Goal: Task Accomplishment & Management: Complete application form

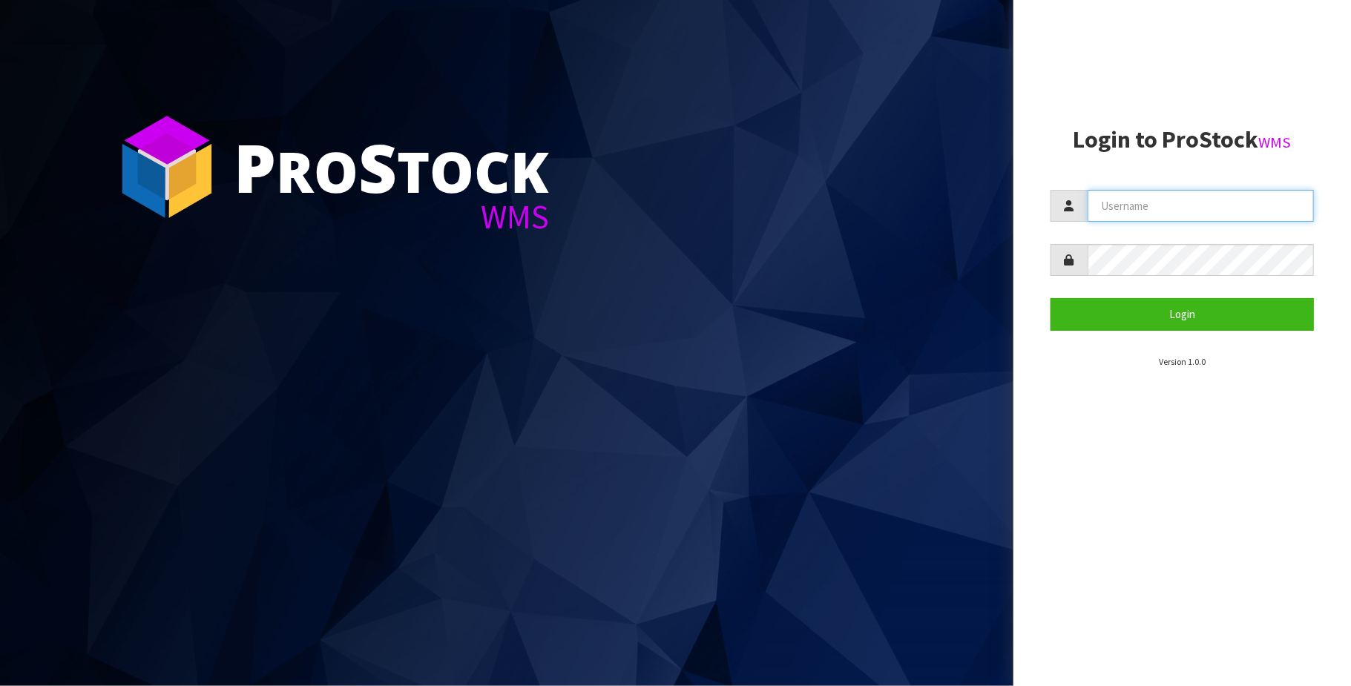
click at [1168, 206] on input "text" at bounding box center [1201, 206] width 226 height 32
type input "[PERSON_NAME][EMAIL_ADDRESS][DOMAIN_NAME]"
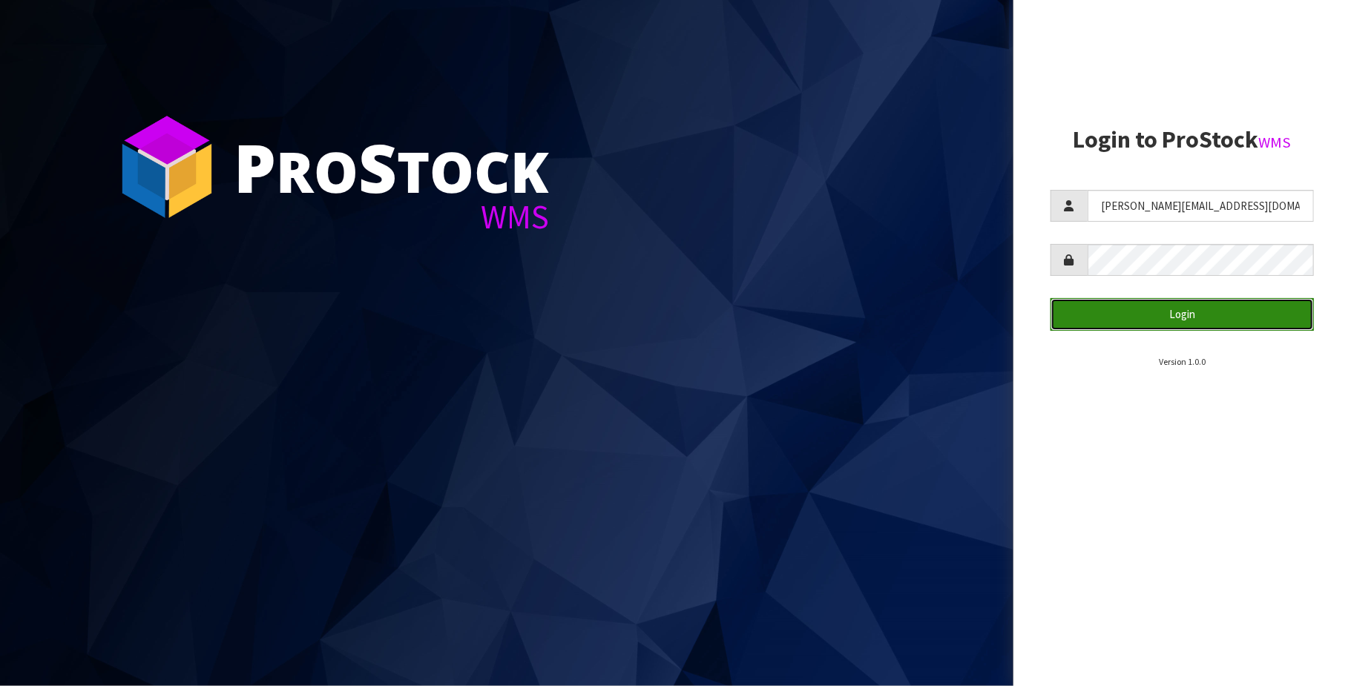
click at [1179, 312] on button "Login" at bounding box center [1182, 314] width 263 height 32
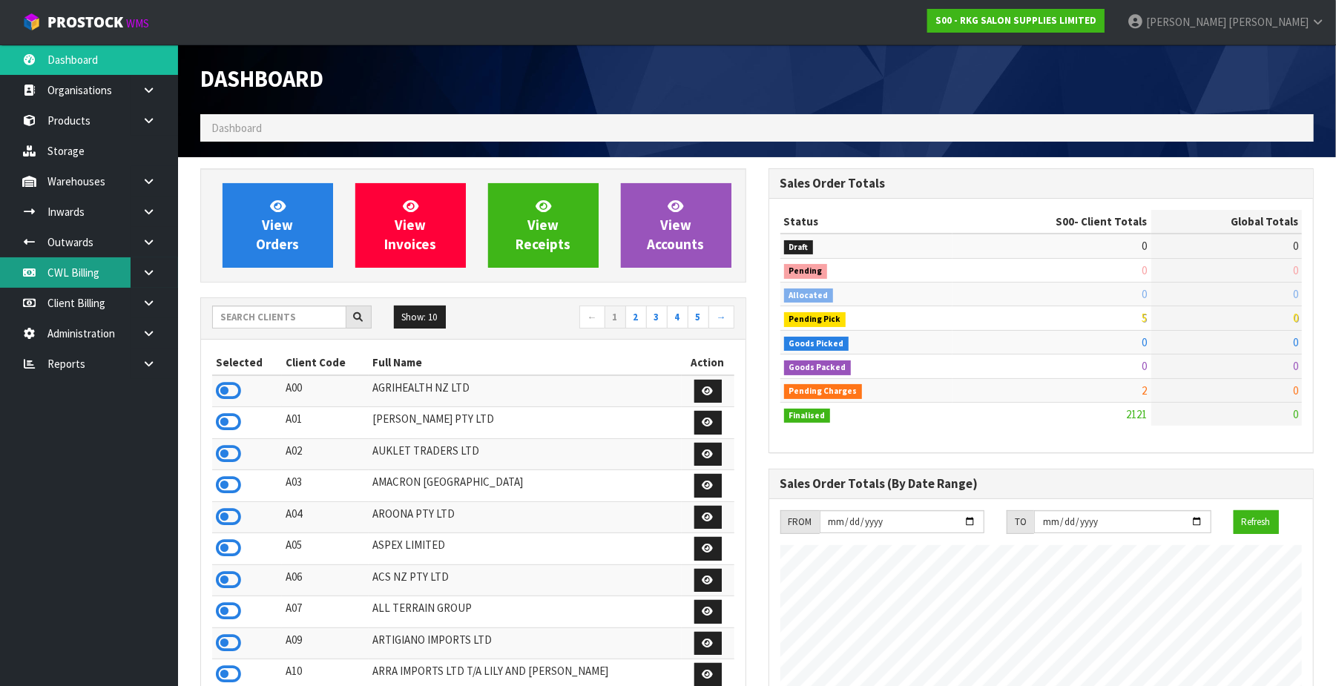
scroll to position [1129, 568]
click at [64, 272] on link "CWL Billing" at bounding box center [89, 272] width 178 height 30
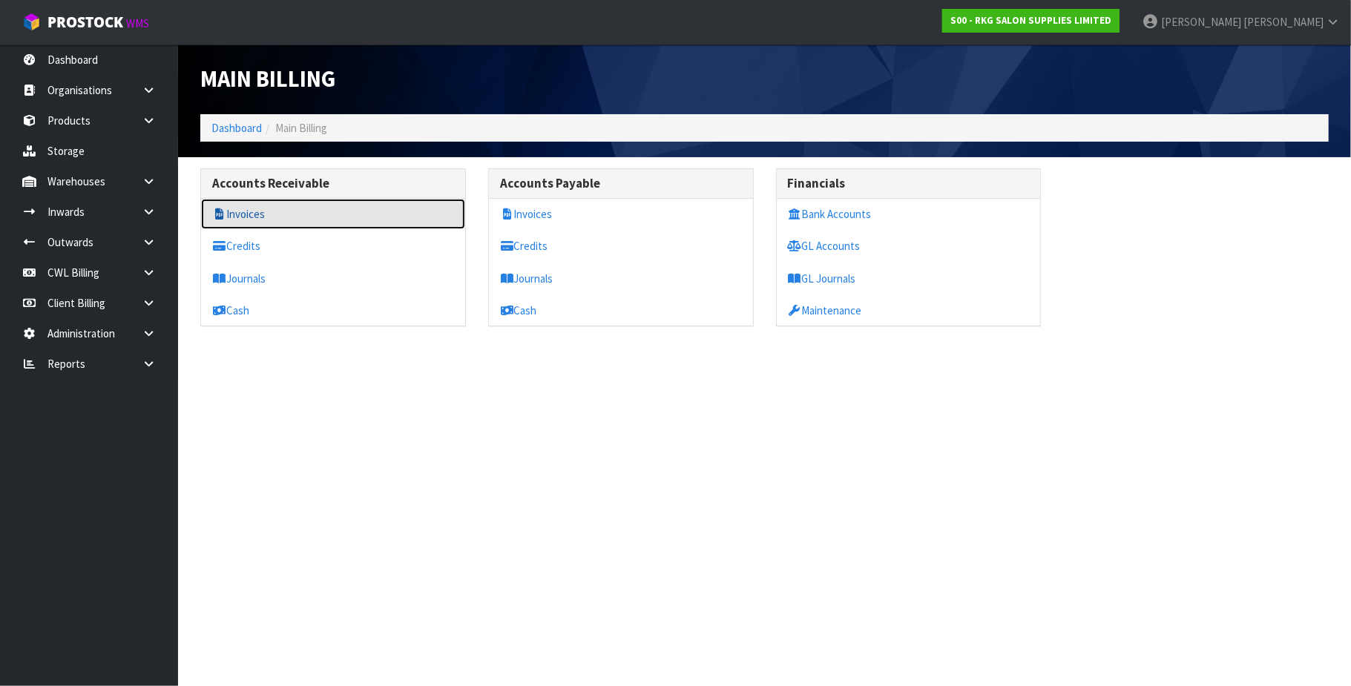
click at [283, 214] on link "Invoices" at bounding box center [333, 214] width 264 height 30
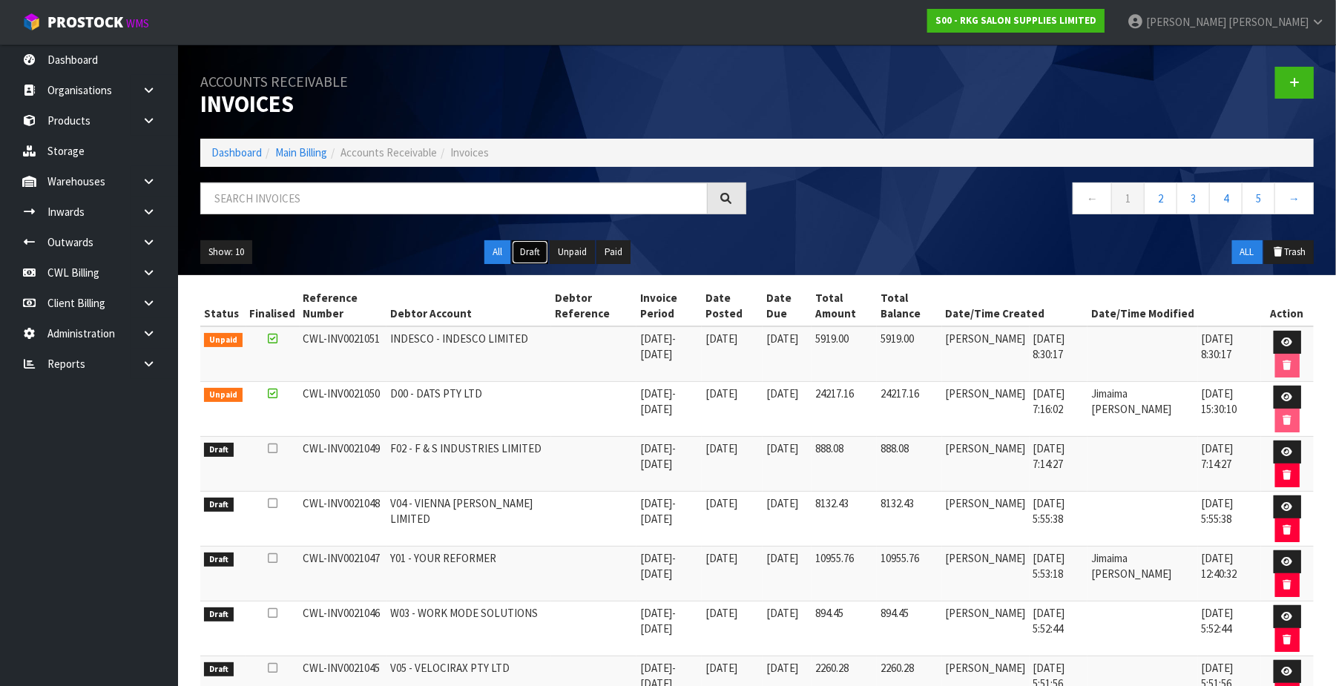
click at [526, 247] on button "Draft" at bounding box center [530, 252] width 36 height 24
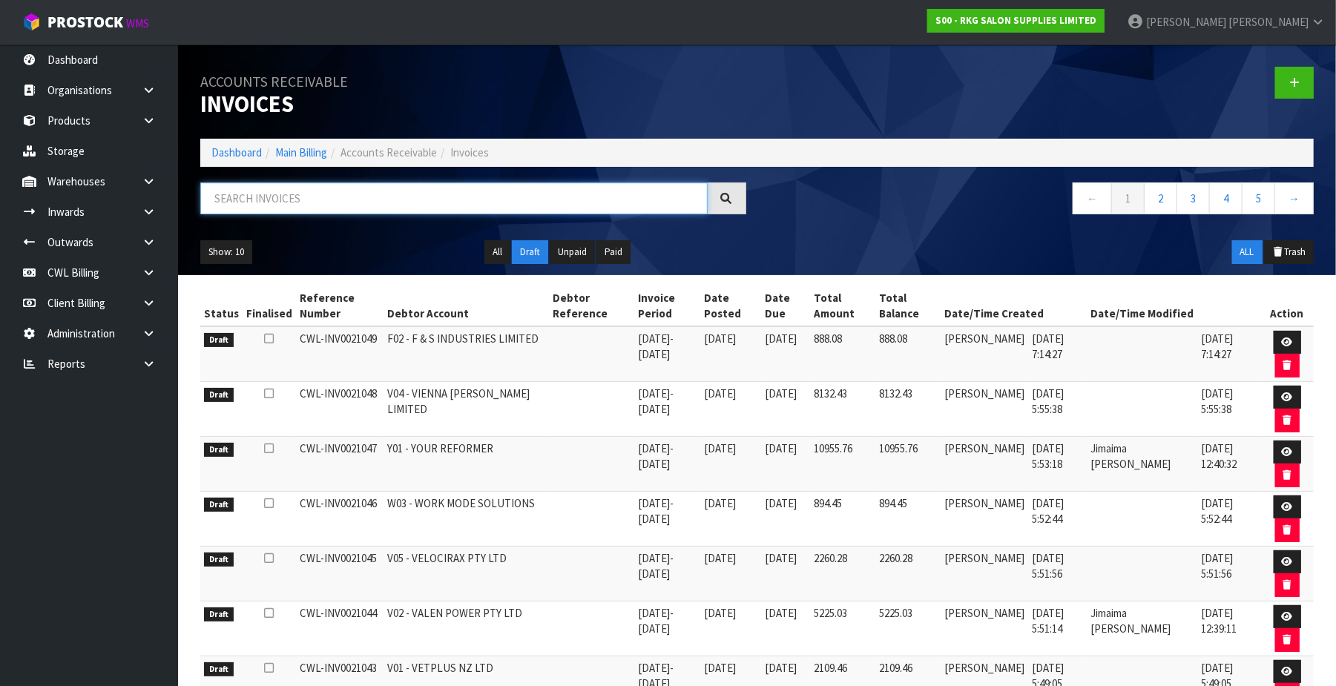
click at [327, 196] on input "text" at bounding box center [454, 199] width 508 height 32
click at [496, 251] on button "All" at bounding box center [498, 252] width 26 height 24
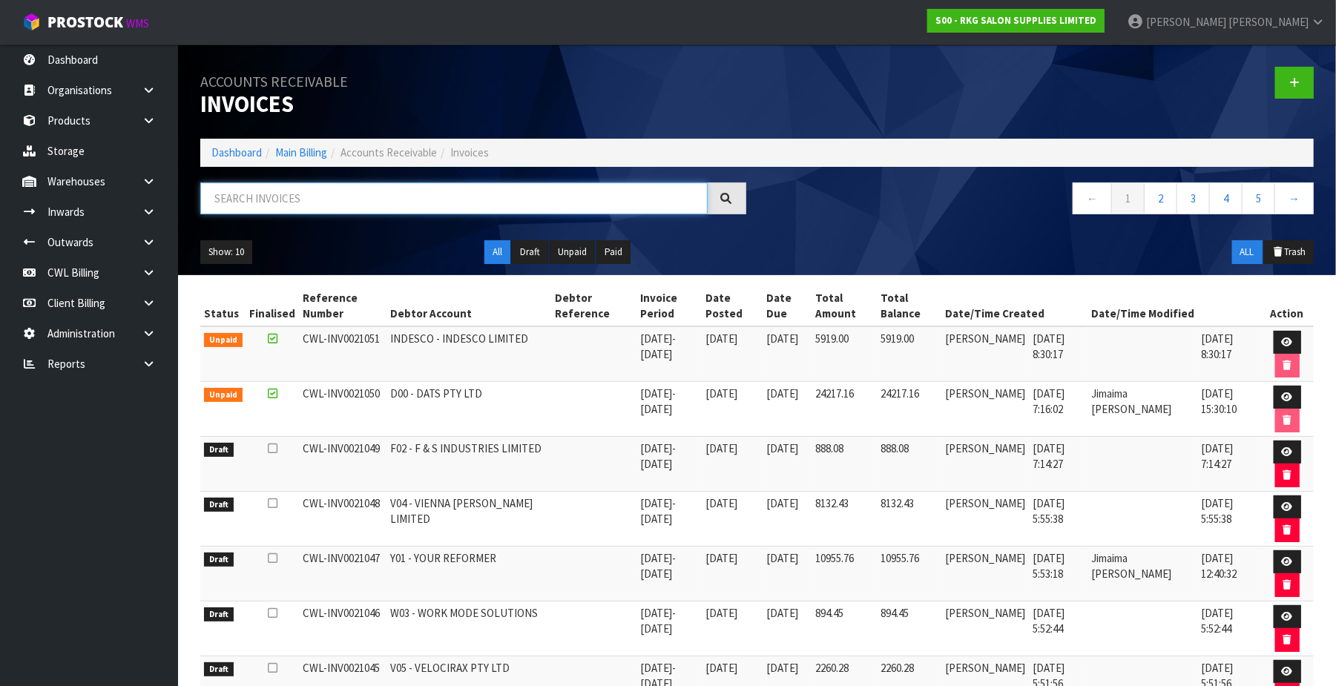
click at [356, 197] on input "text" at bounding box center [454, 199] width 508 height 32
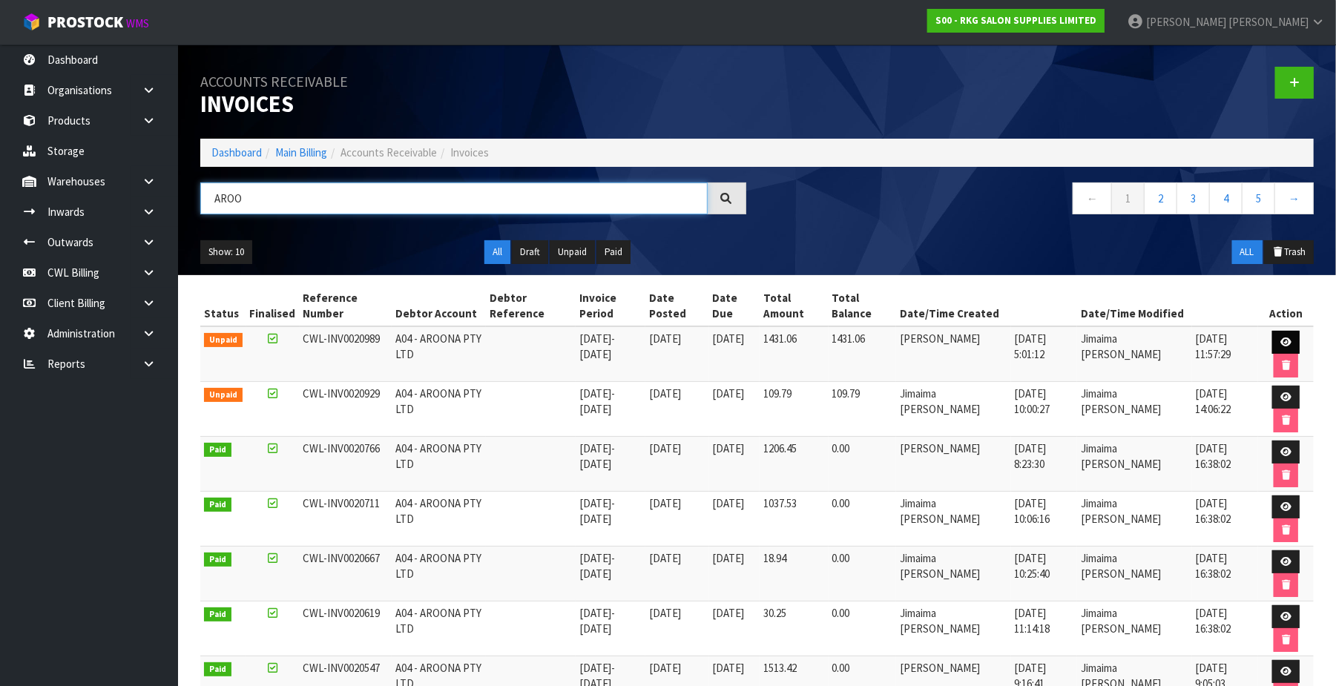
type input "AROO"
click at [1281, 339] on icon at bounding box center [1286, 343] width 11 height 10
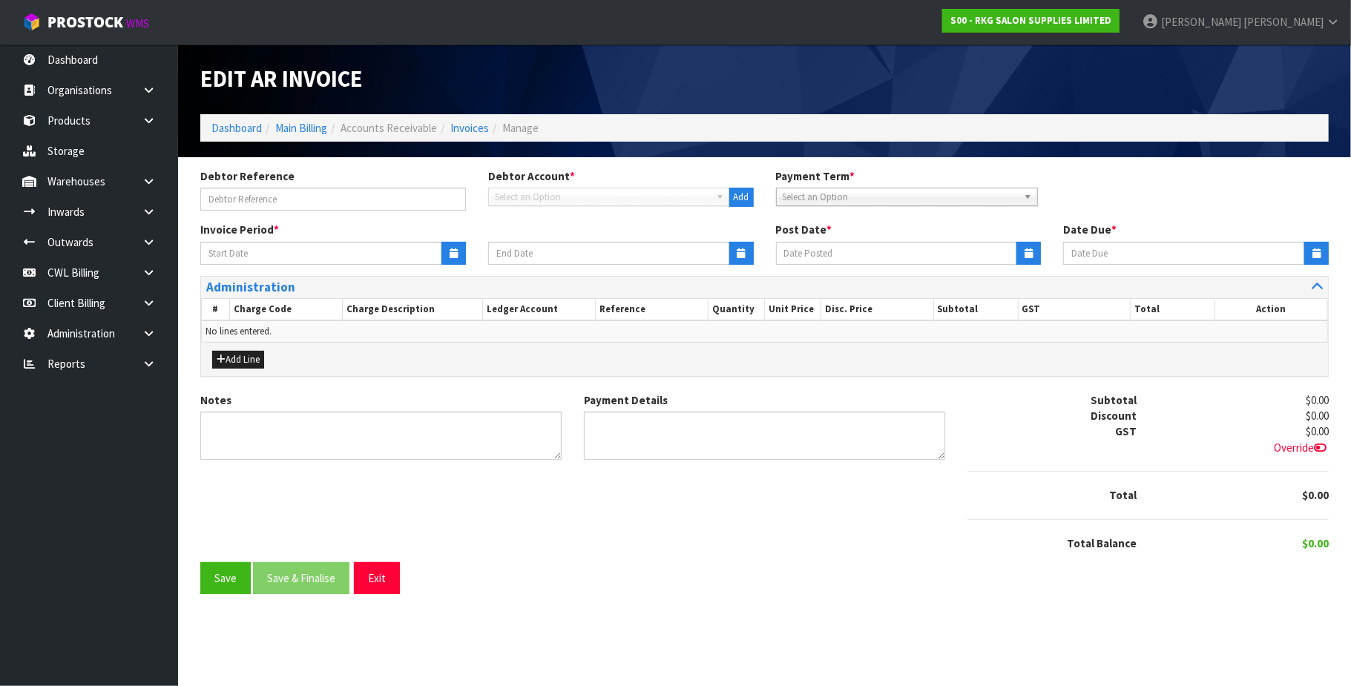
type input "22/09/2025"
type input "[DATE]"
type input "20/10/2025"
type textarea "Please contact us within 7 days should there be any discrepancies."
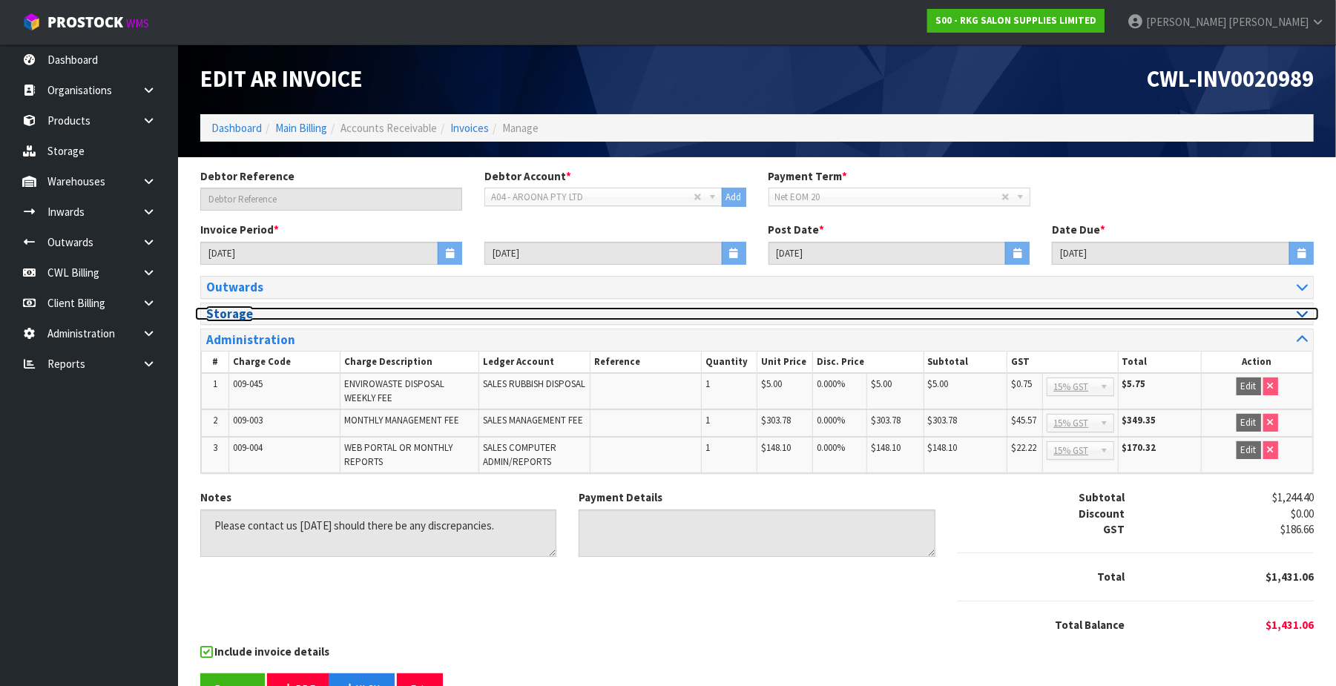
click at [1303, 315] on icon at bounding box center [1302, 313] width 11 height 13
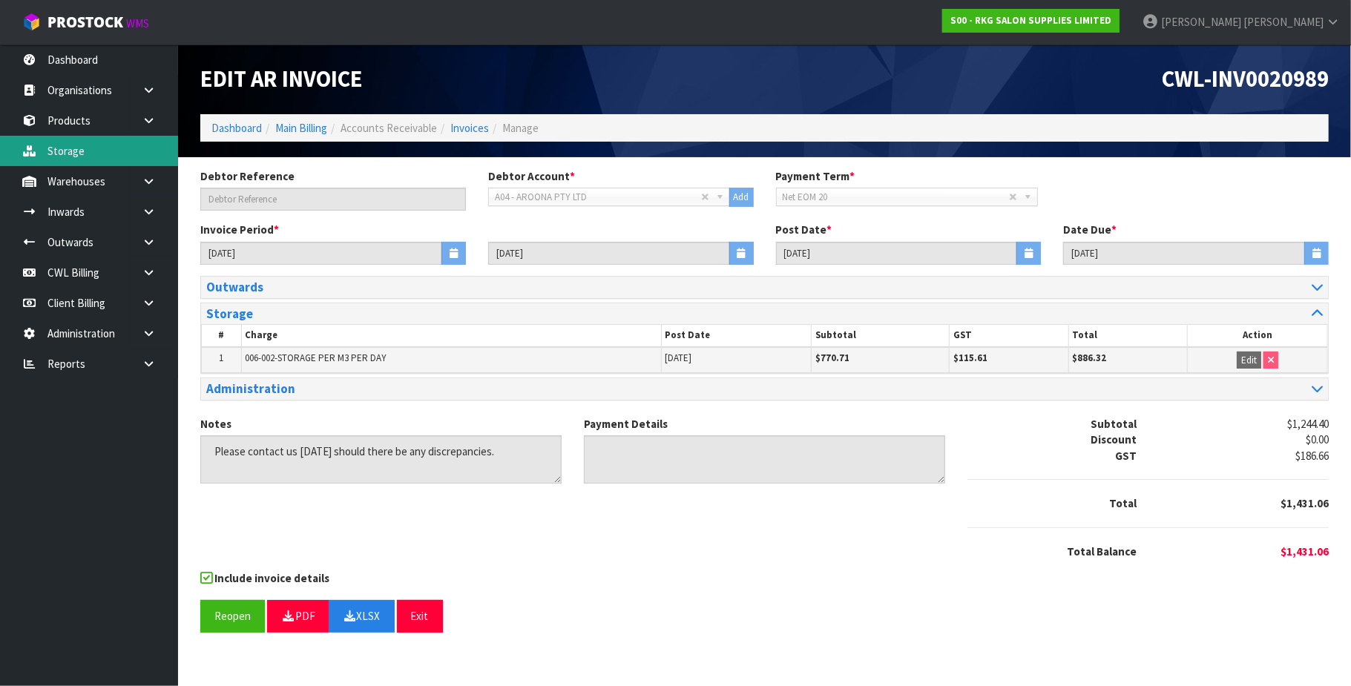
click at [78, 146] on link "Storage" at bounding box center [89, 151] width 178 height 30
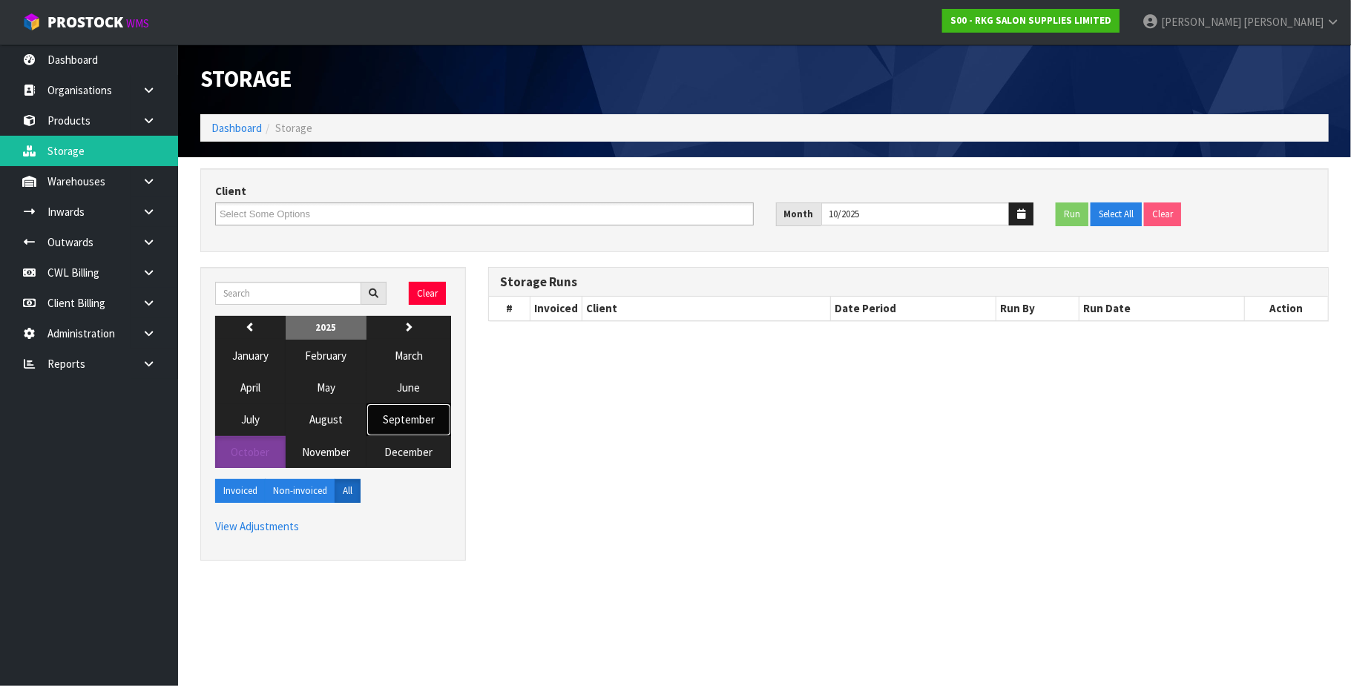
click at [411, 420] on span "September" at bounding box center [409, 420] width 52 height 14
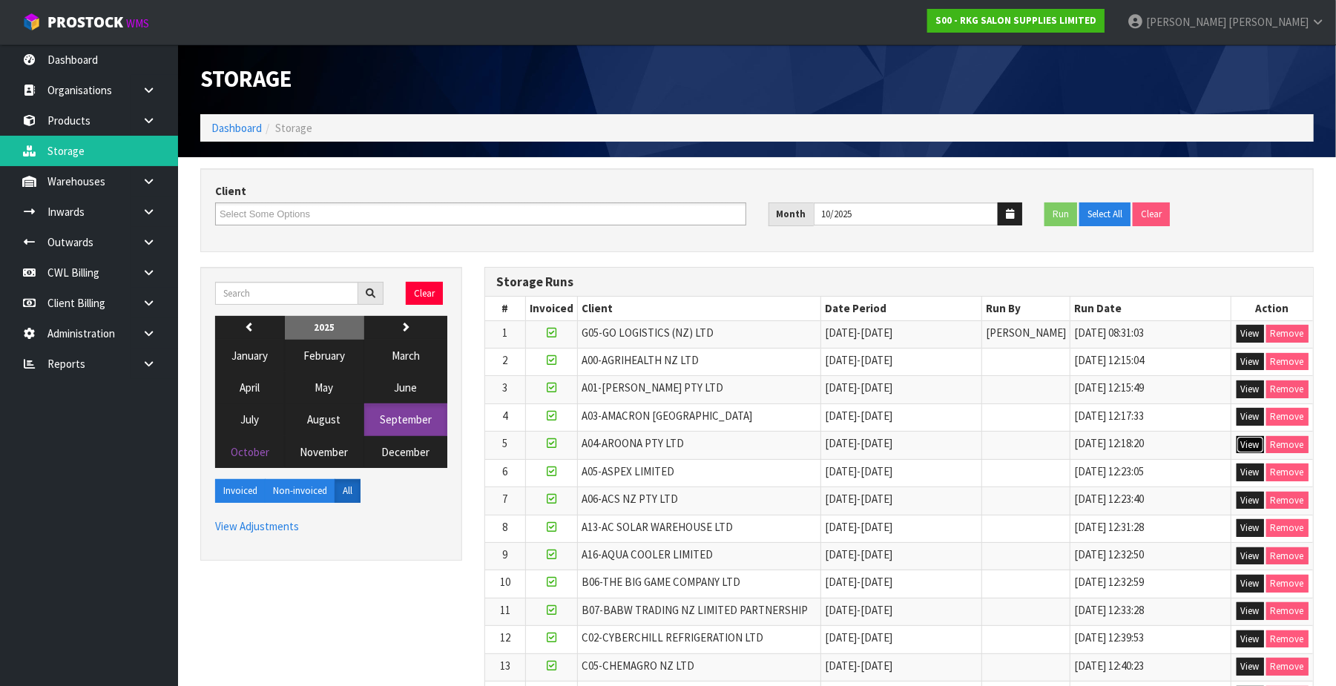
click at [1247, 446] on button "View" at bounding box center [1250, 445] width 27 height 18
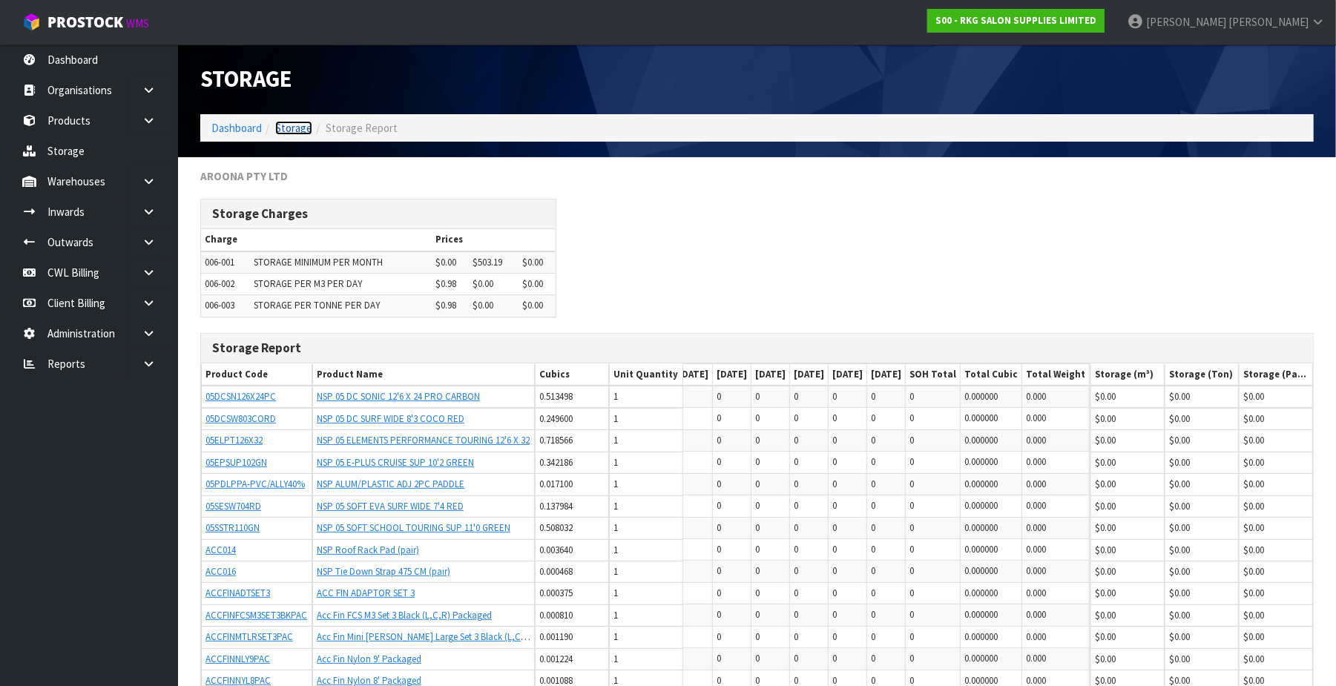
click at [286, 126] on link "Storage" at bounding box center [293, 128] width 37 height 14
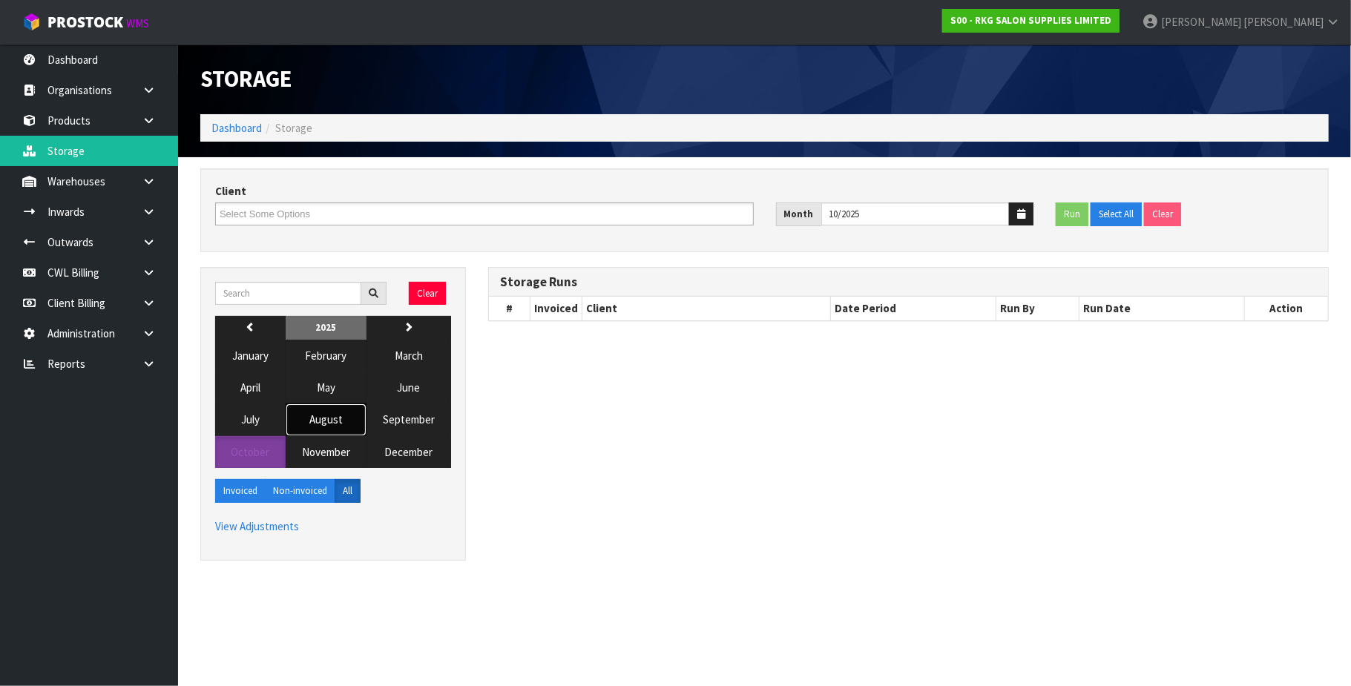
click at [330, 426] on span "August" at bounding box center [325, 420] width 33 height 14
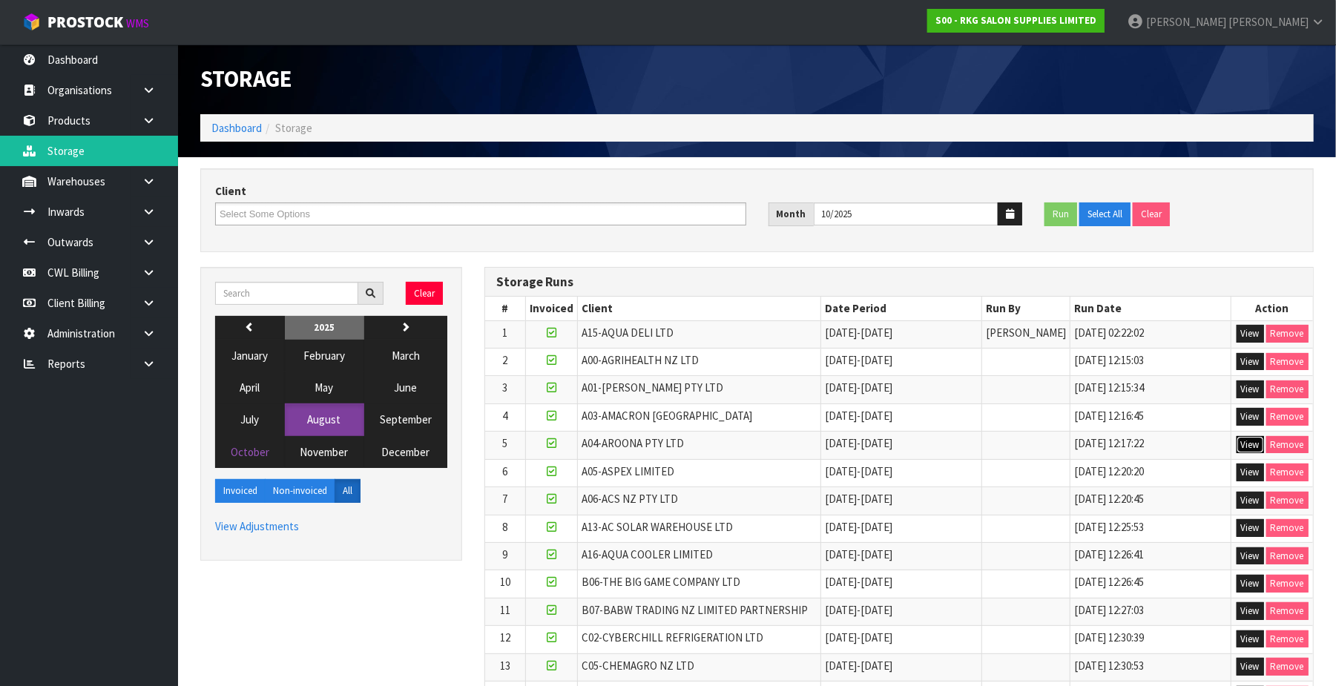
click at [1248, 446] on button "View" at bounding box center [1250, 445] width 27 height 18
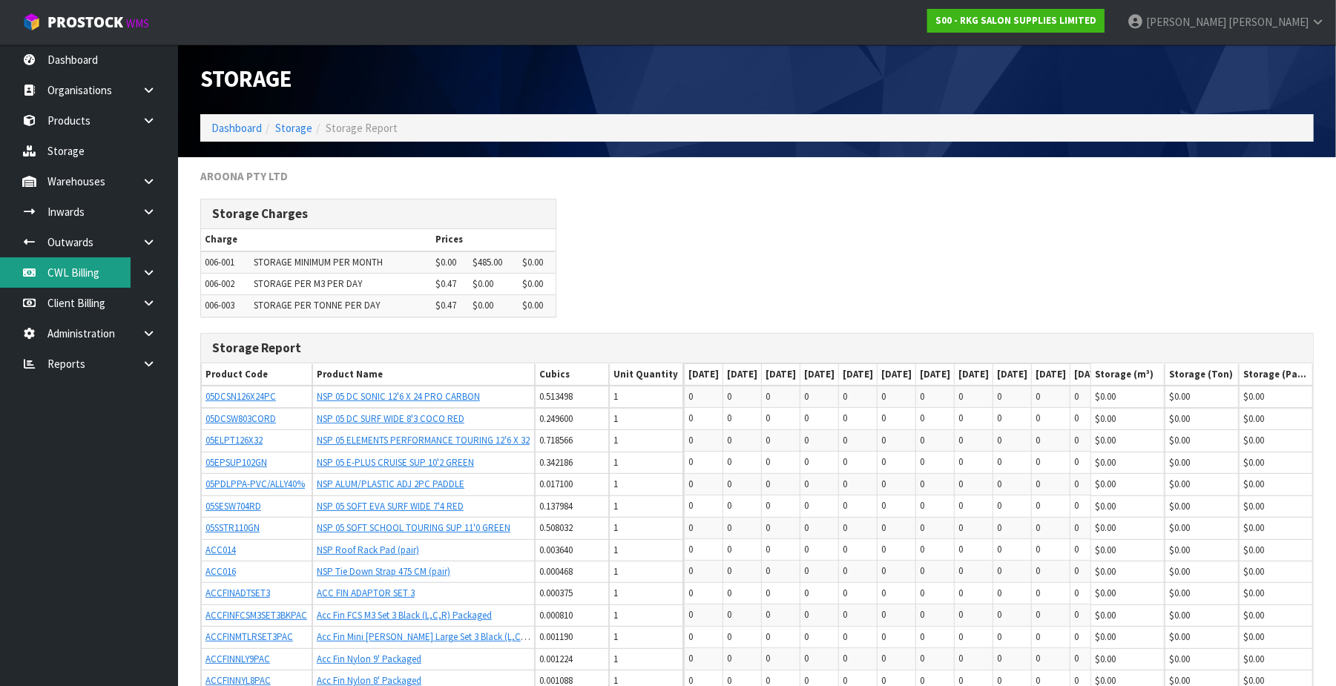
click at [53, 269] on link "CWL Billing" at bounding box center [89, 272] width 178 height 30
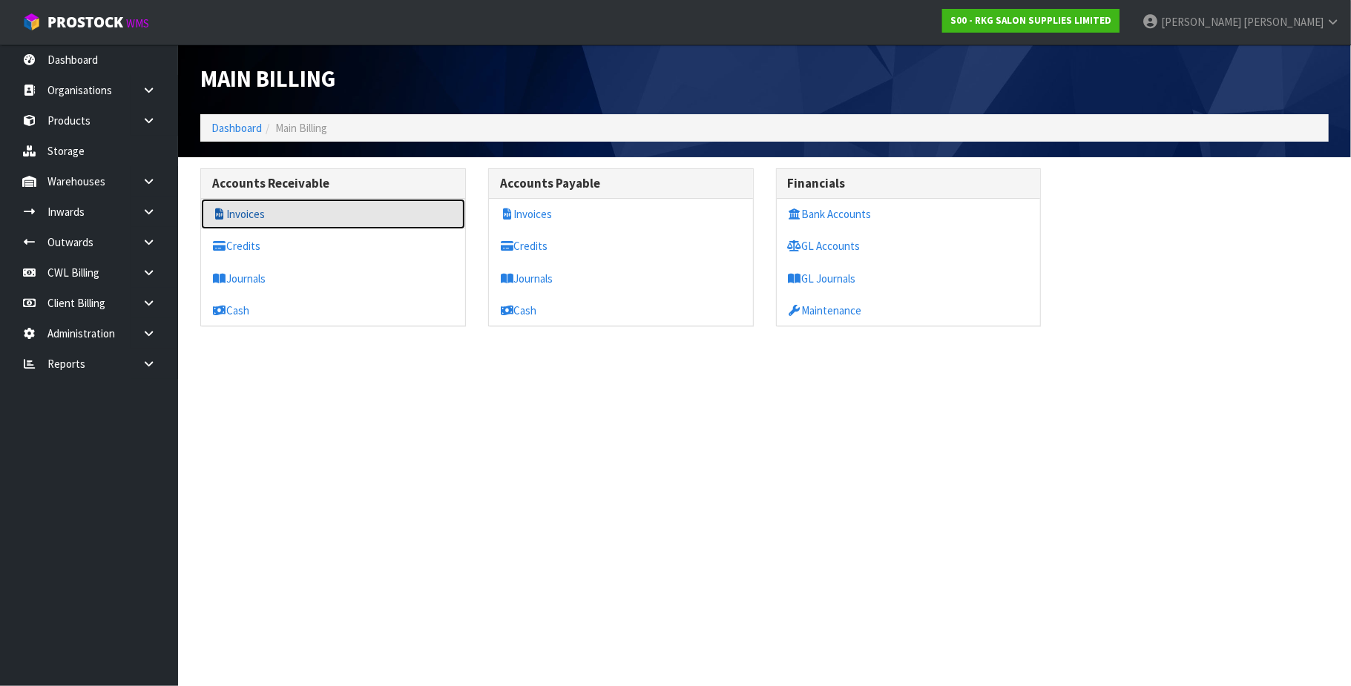
click at [275, 214] on link "Invoices" at bounding box center [333, 214] width 264 height 30
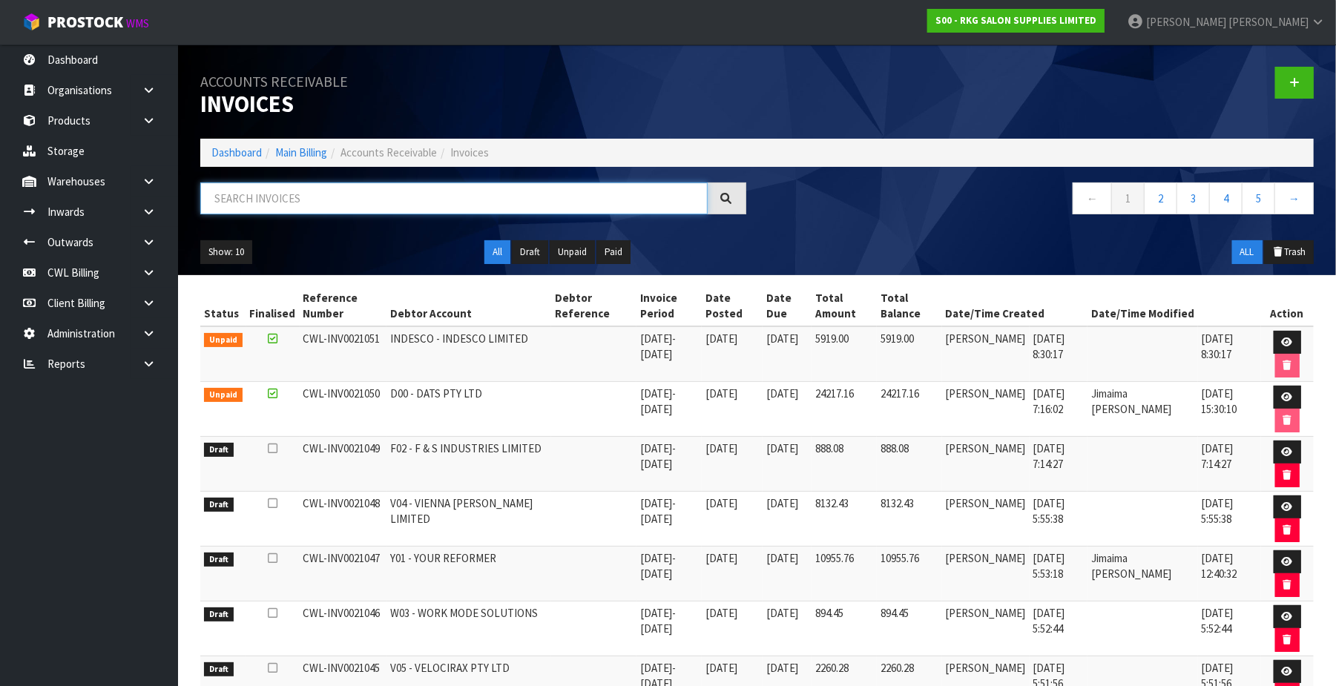
click at [277, 200] on input "text" at bounding box center [454, 199] width 508 height 32
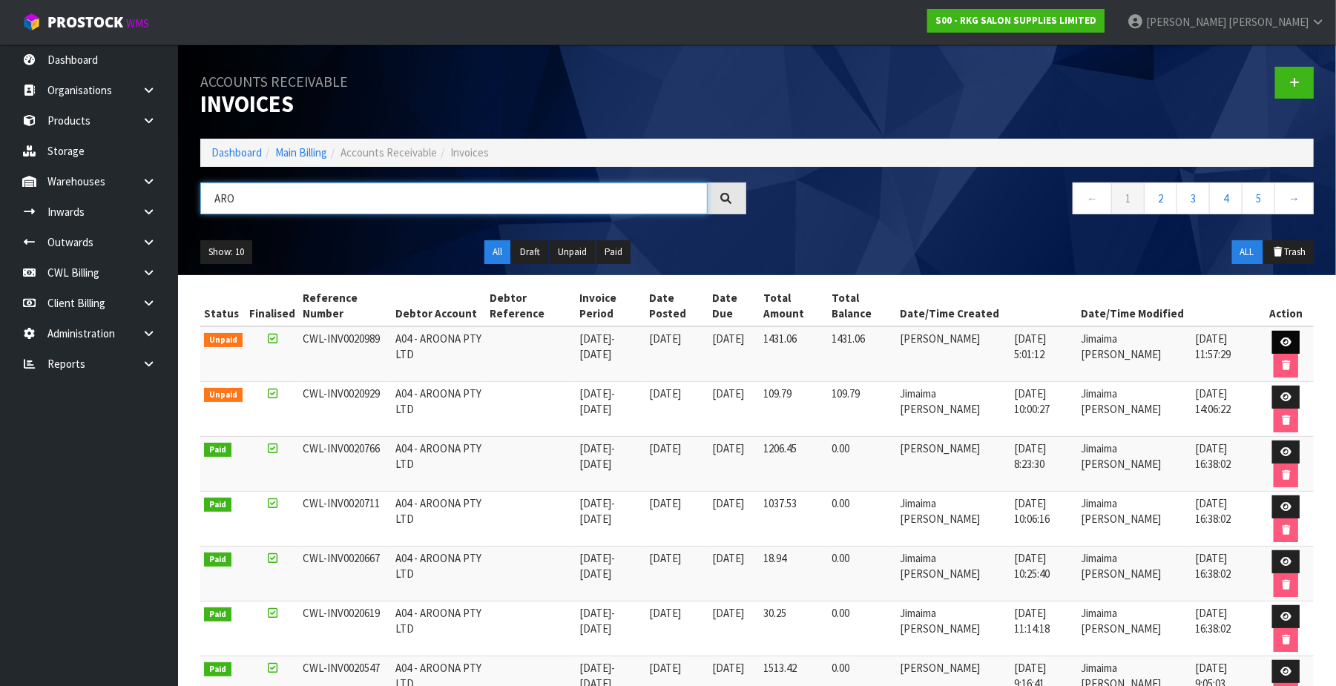
type input "ARO"
click at [1283, 338] on icon at bounding box center [1286, 343] width 11 height 10
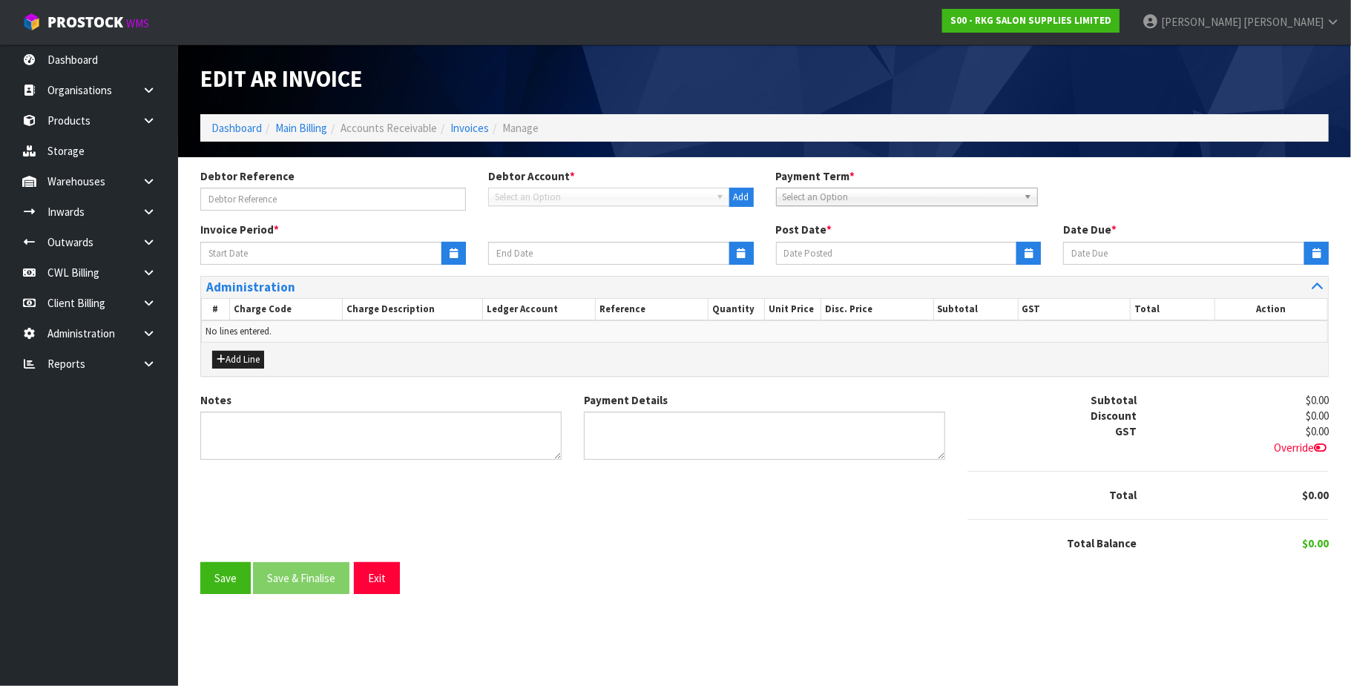
type input "22/09/2025"
type input "[DATE]"
type input "20/10/2025"
type textarea "Please contact us within 7 days should there be any discrepancies."
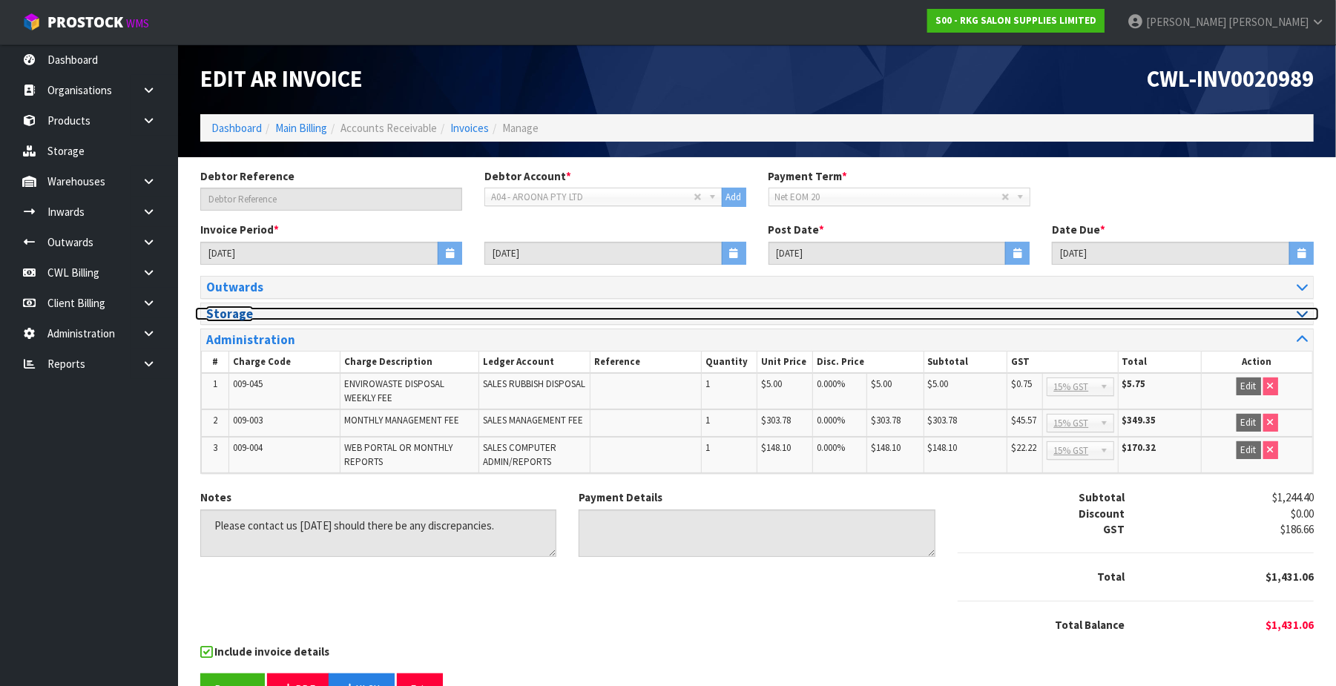
click at [1303, 309] on icon at bounding box center [1302, 313] width 11 height 13
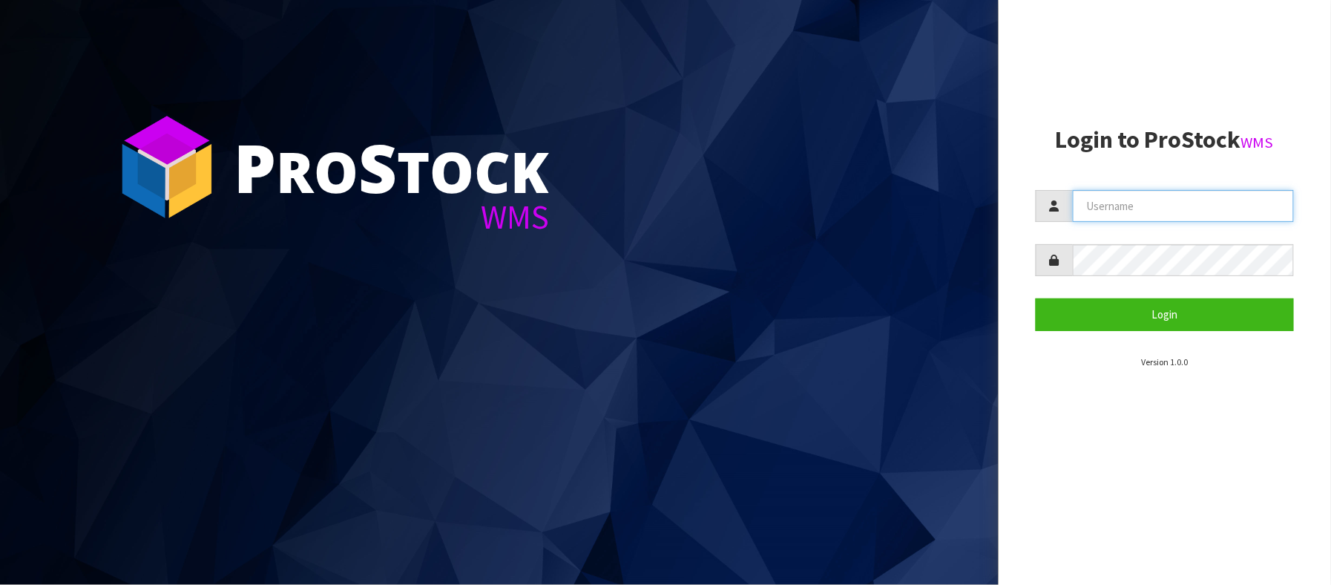
click at [1178, 200] on input "text" at bounding box center [1184, 206] width 222 height 32
type input "[PERSON_NAME][EMAIL_ADDRESS][DOMAIN_NAME]"
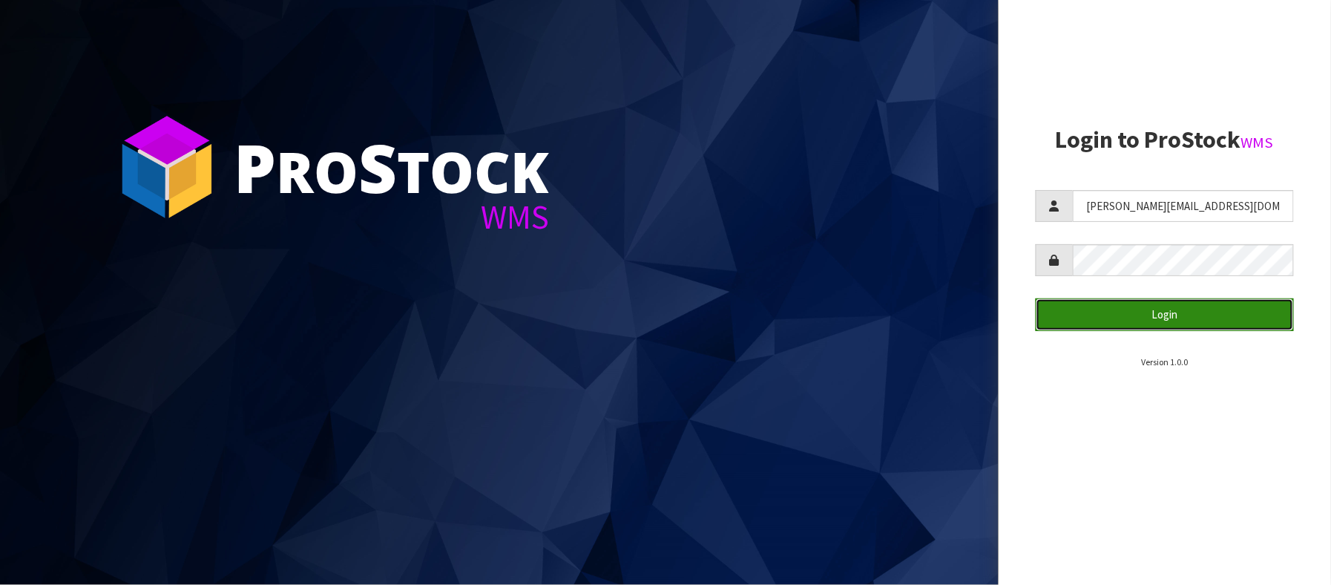
click at [1200, 325] on button "Login" at bounding box center [1165, 314] width 259 height 32
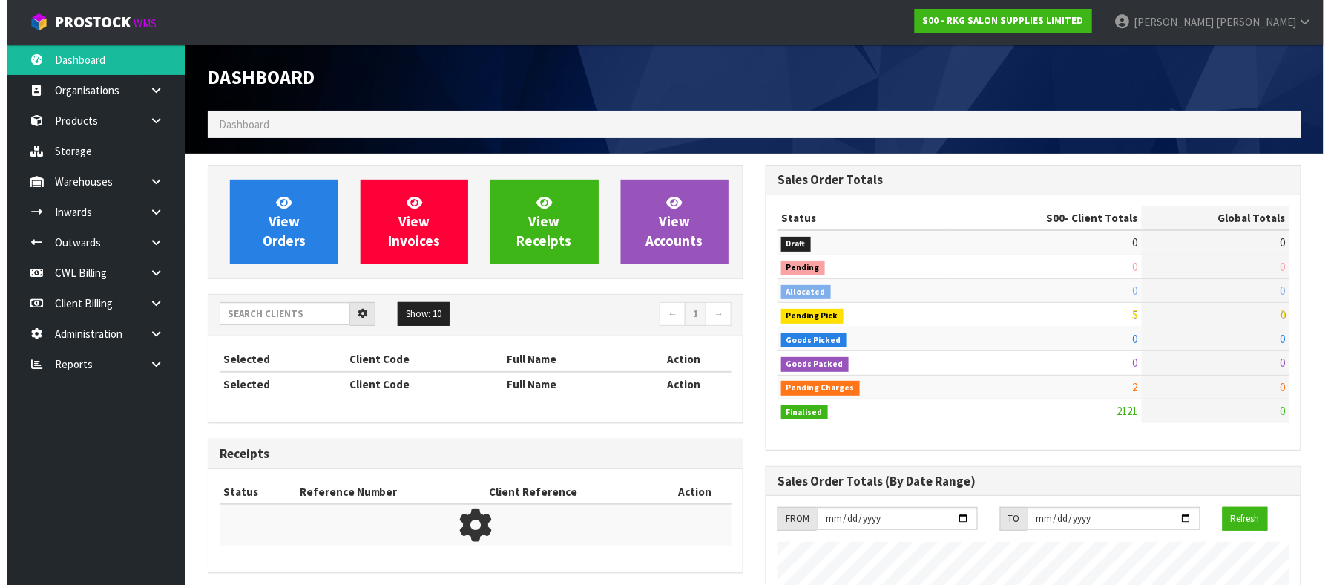
scroll to position [1129, 559]
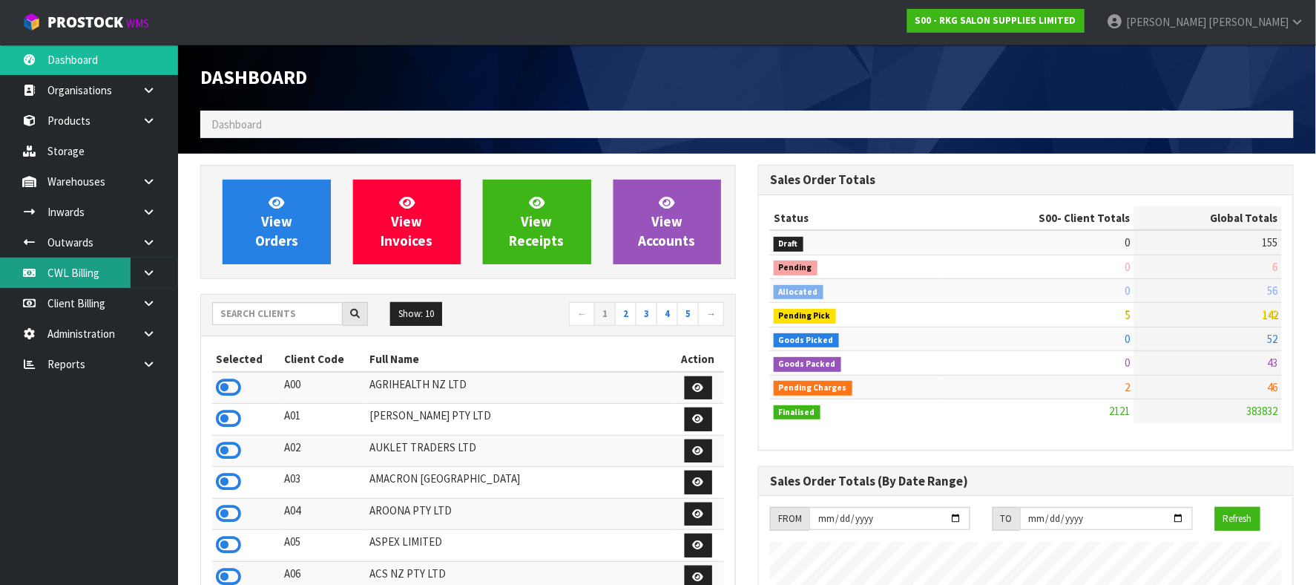
click at [96, 271] on link "CWL Billing" at bounding box center [89, 272] width 178 height 30
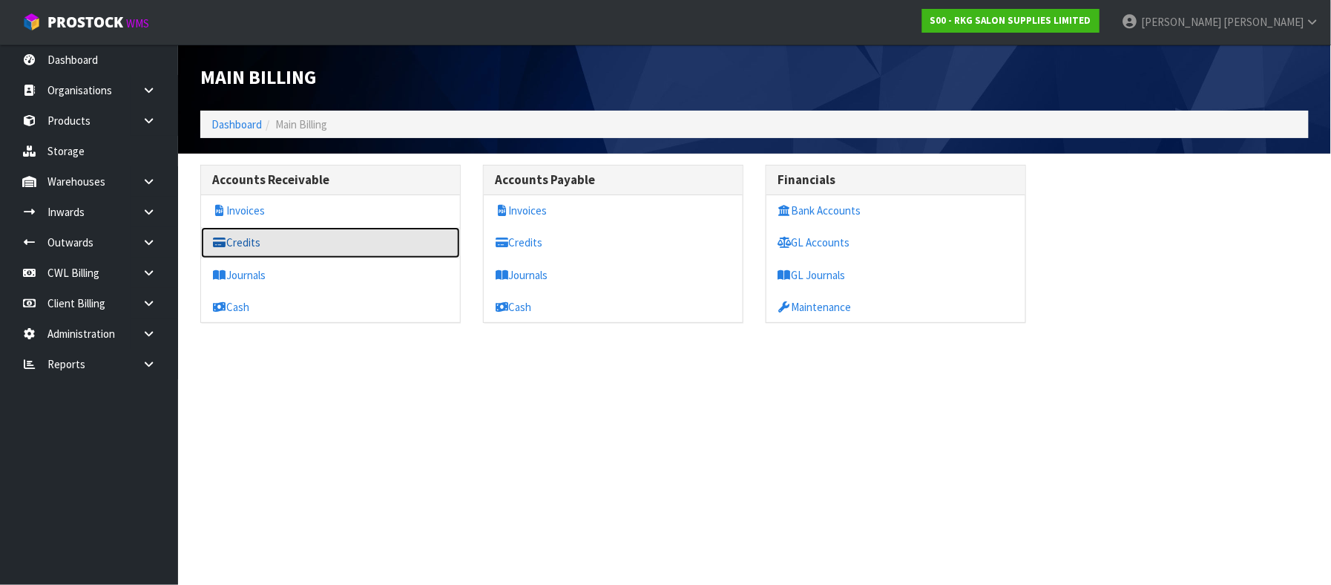
click at [251, 244] on link "Credits" at bounding box center [330, 242] width 259 height 30
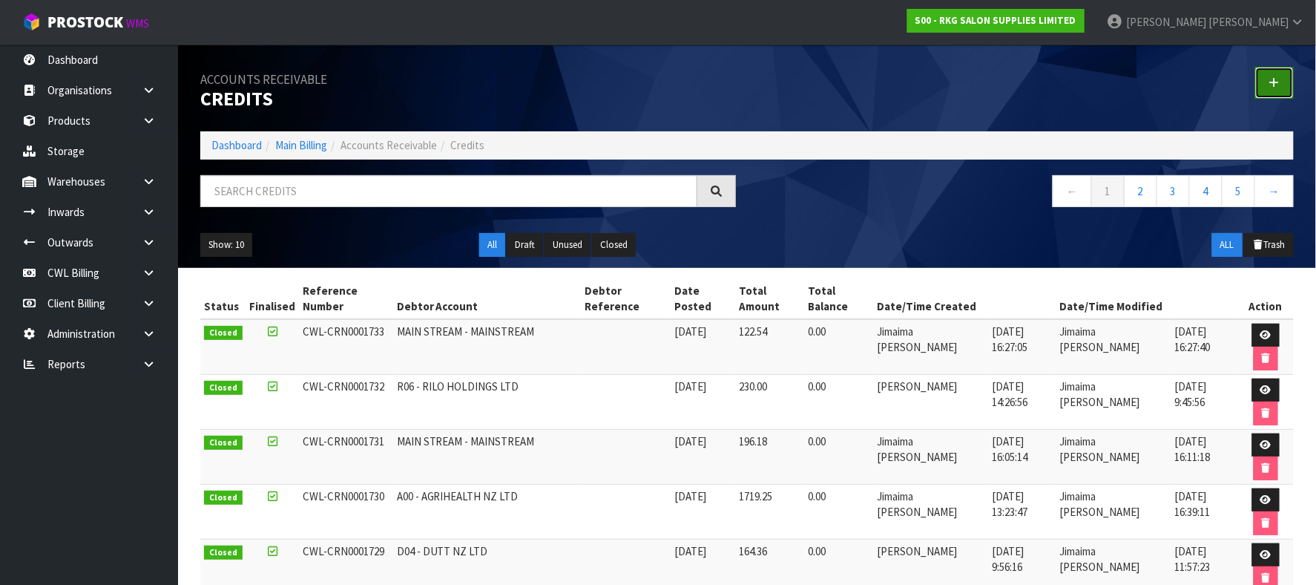
click at [1274, 81] on icon at bounding box center [1275, 82] width 10 height 11
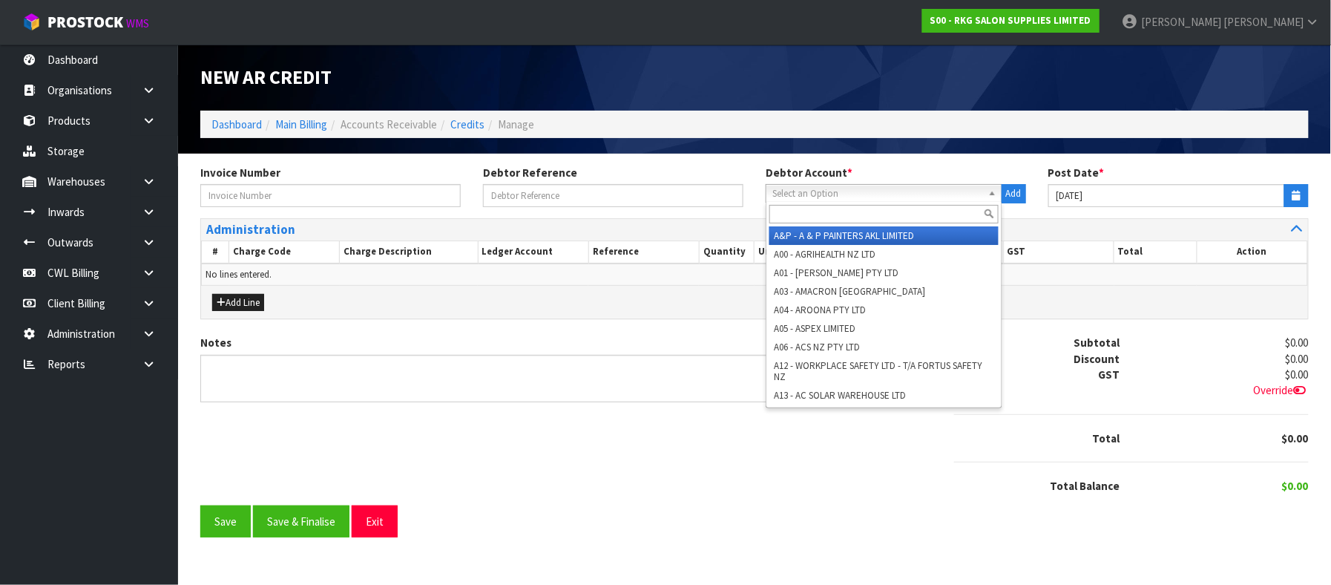
click at [805, 194] on span "Select an Option" at bounding box center [877, 194] width 210 height 18
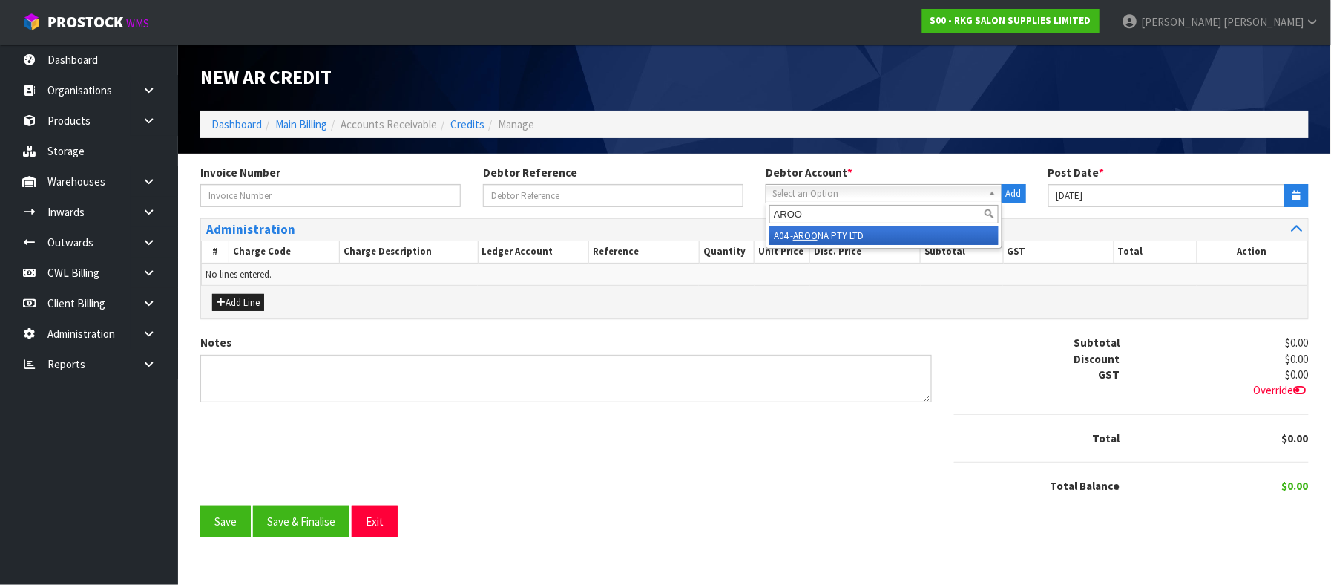
type input "AROO"
click at [837, 234] on li "A04 - AROO NA PTY LTD" at bounding box center [883, 235] width 229 height 19
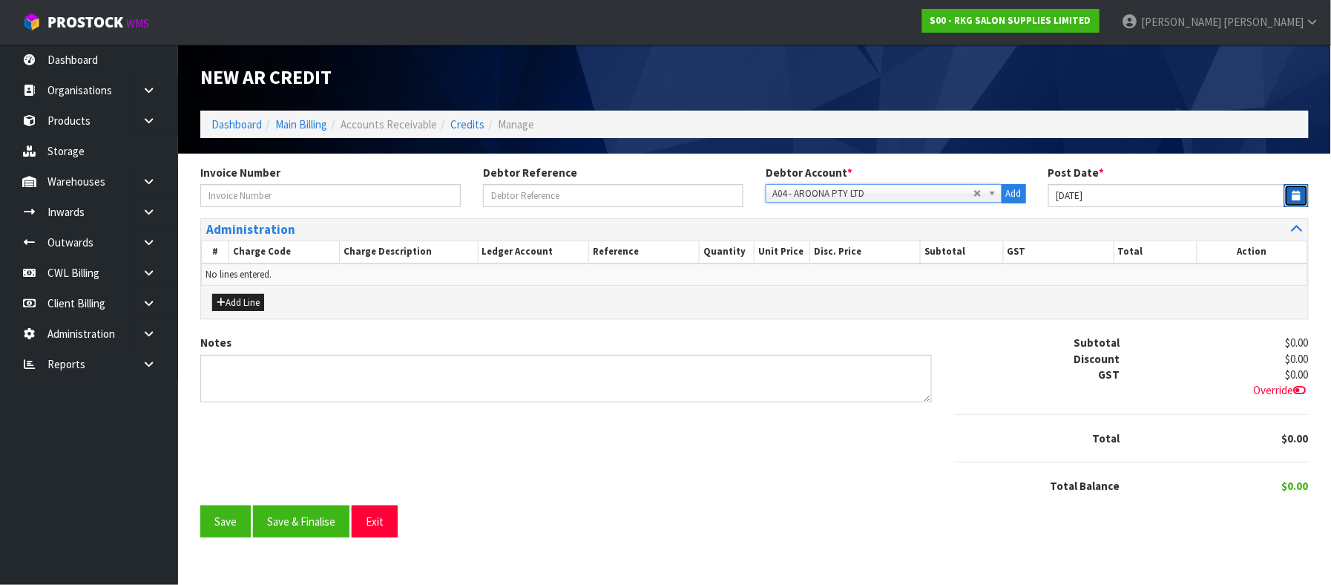
click at [1295, 196] on icon "button" at bounding box center [1297, 196] width 8 height 10
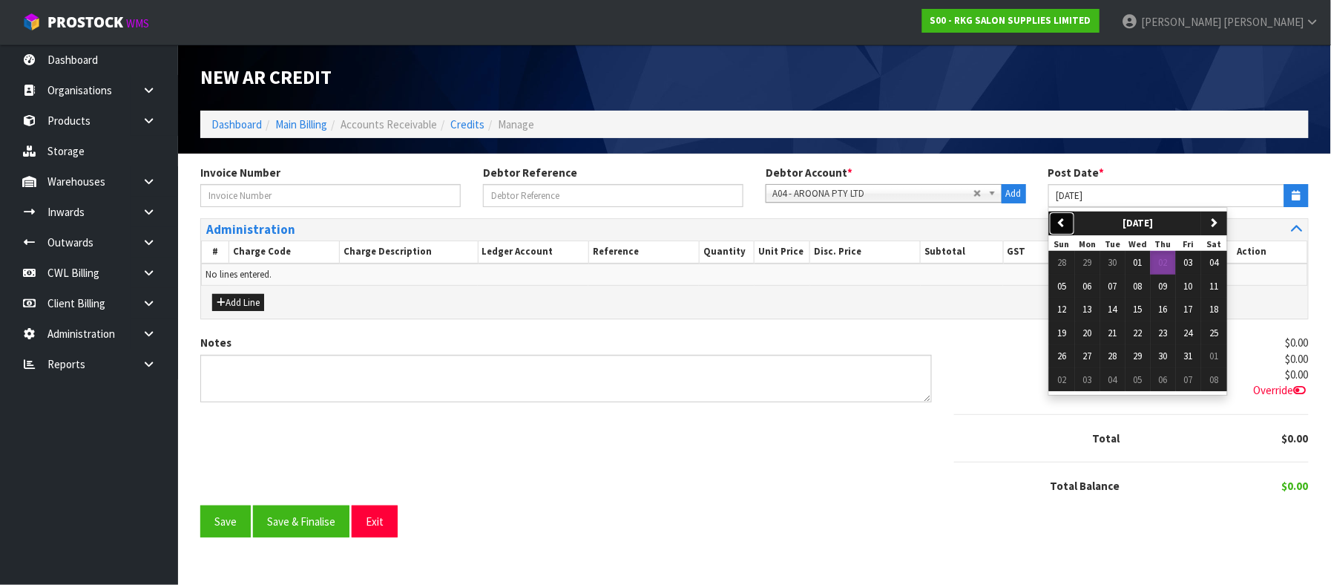
click at [1057, 221] on icon "button" at bounding box center [1062, 222] width 10 height 10
click at [1111, 360] on span "30" at bounding box center [1113, 355] width 9 height 13
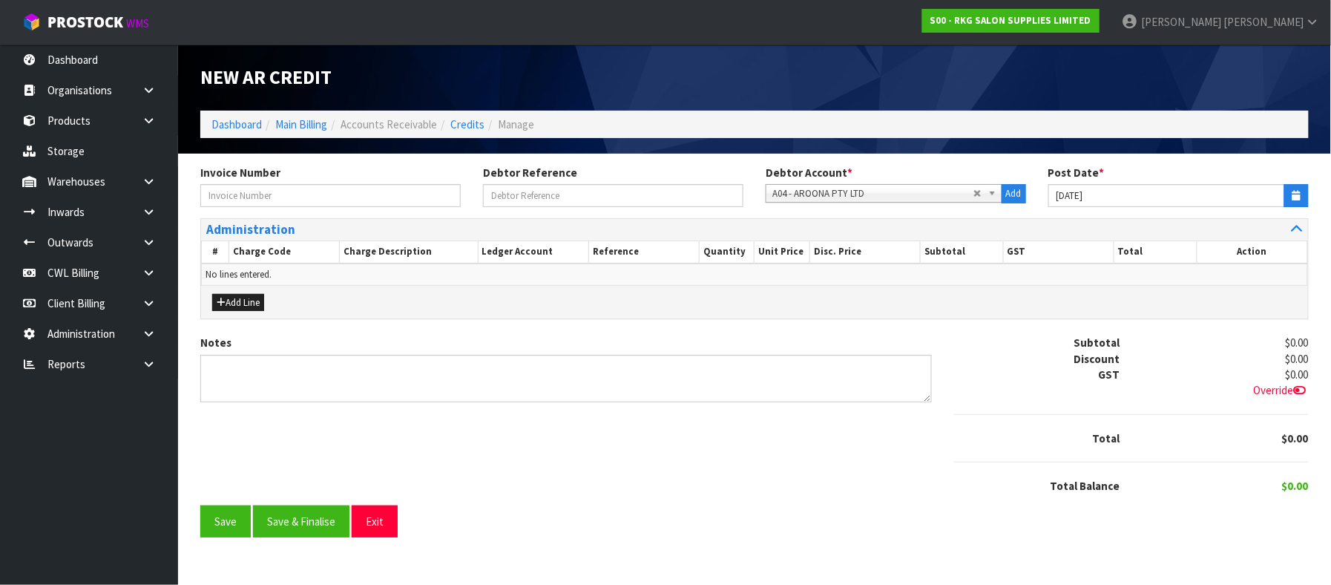
type input "[DATE]"
click at [246, 301] on button "Add Line" at bounding box center [238, 303] width 52 height 18
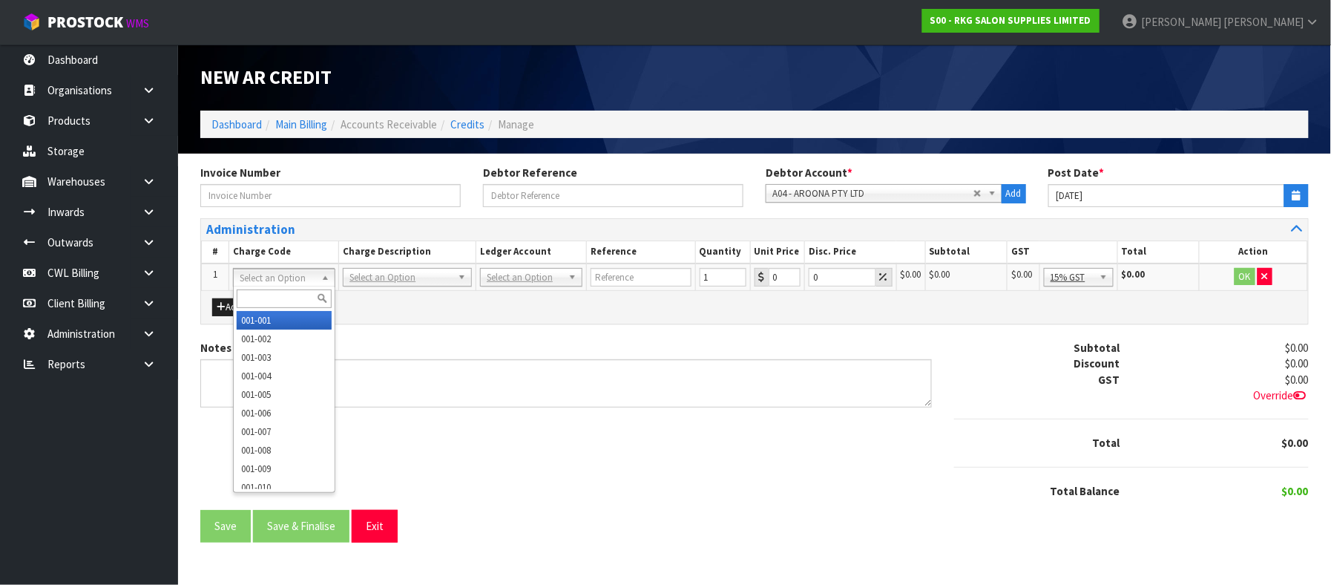
click at [259, 289] on input "text" at bounding box center [284, 298] width 94 height 19
type input "006-002"
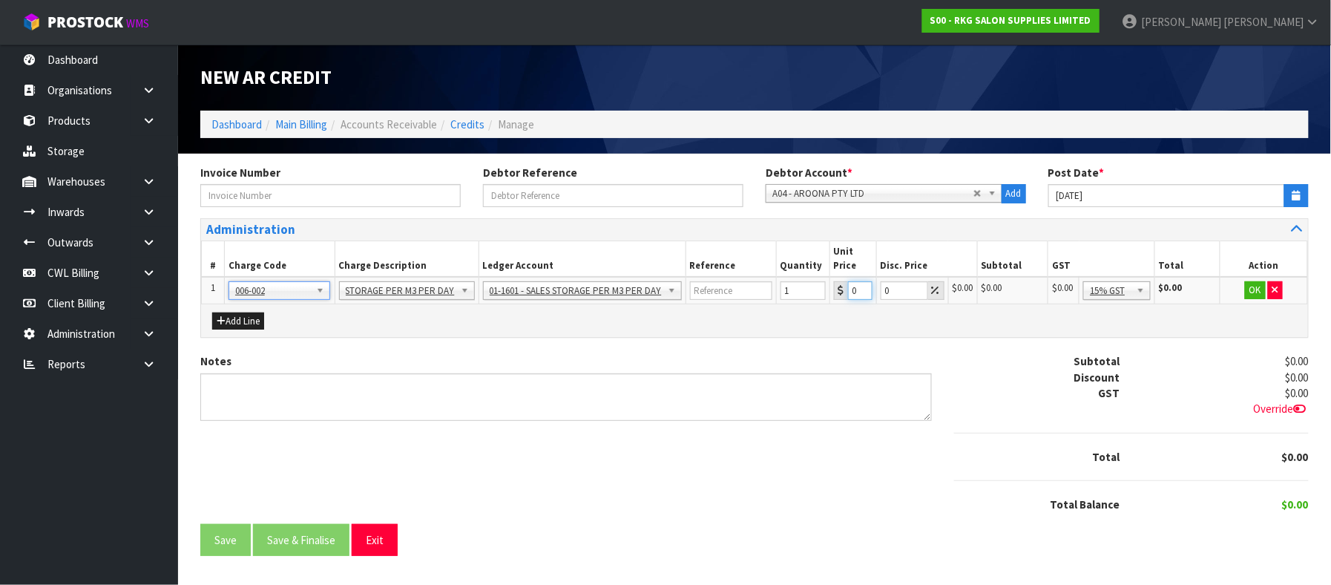
click at [853, 291] on input "0.01" at bounding box center [860, 290] width 24 height 19
type input "0.77071"
click at [1247, 288] on button "OK" at bounding box center [1254, 290] width 21 height 18
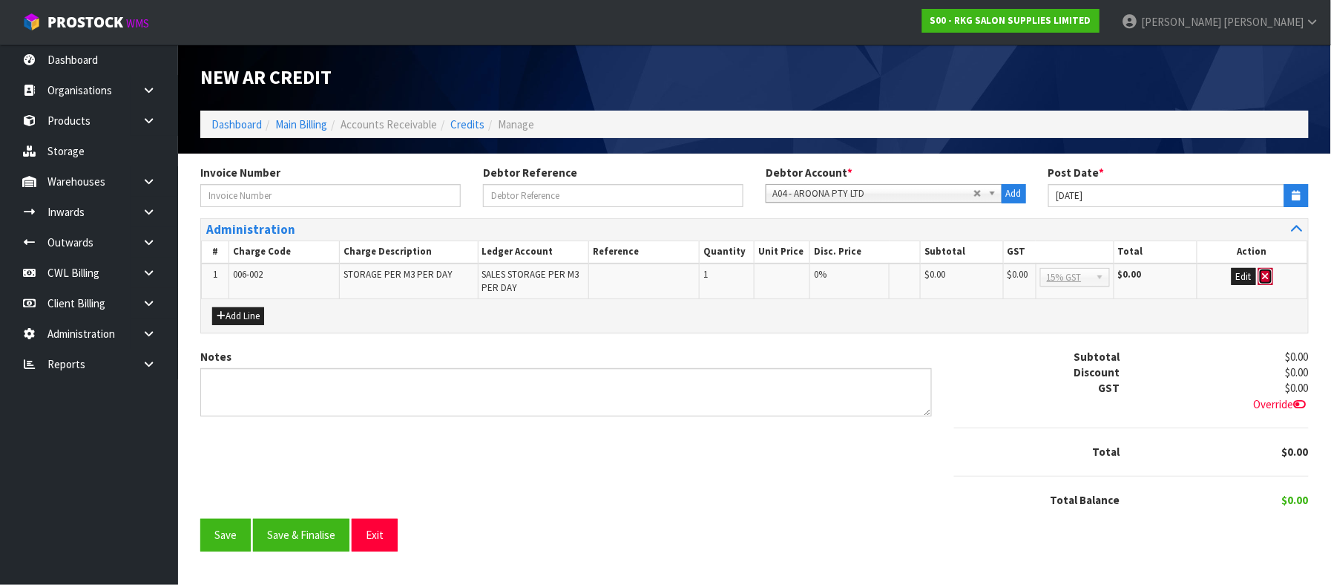
click at [1265, 280] on icon "button" at bounding box center [1266, 277] width 6 height 10
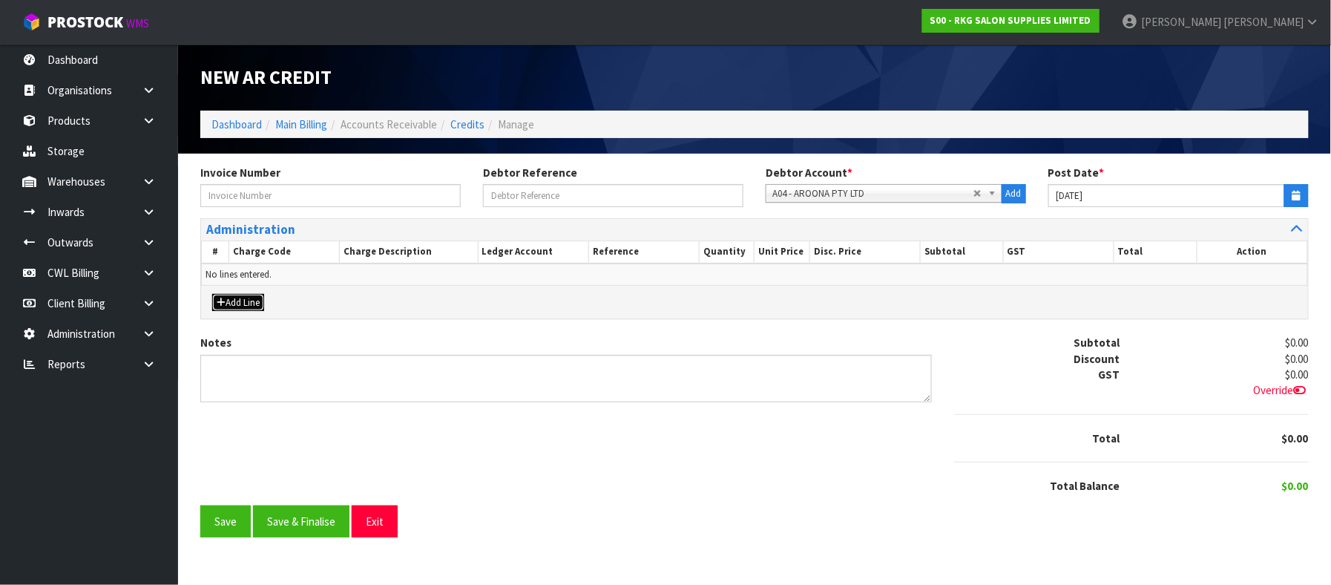
click at [250, 300] on button "Add Line" at bounding box center [238, 303] width 52 height 18
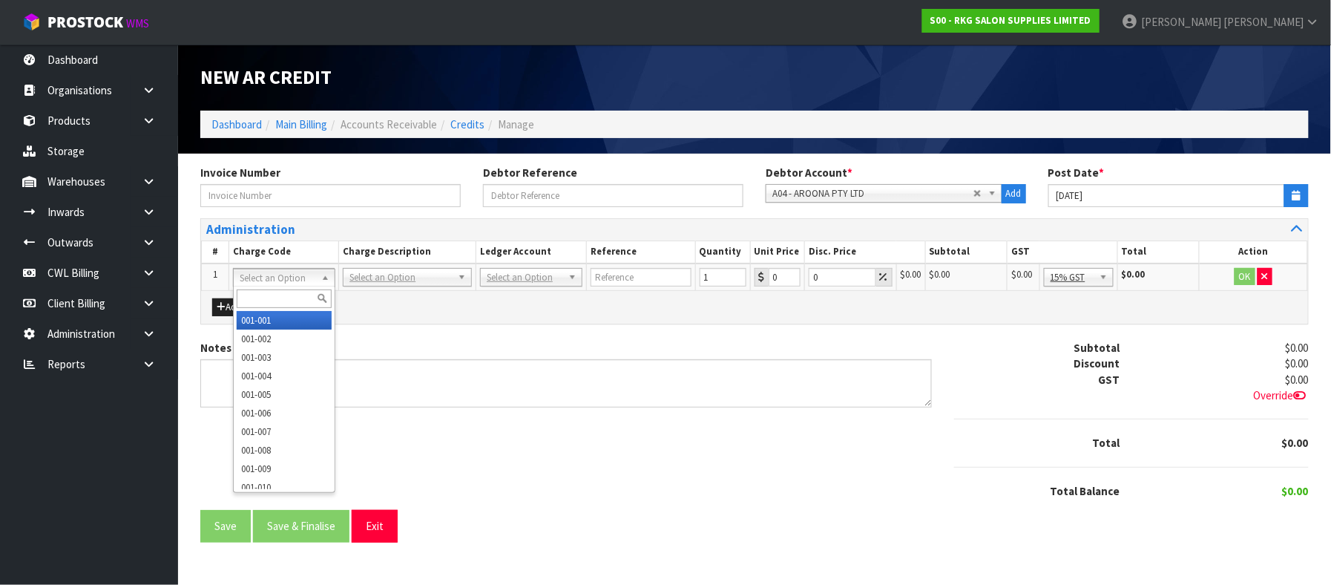
click at [276, 297] on input "text" at bounding box center [284, 298] width 94 height 19
type input "006-002"
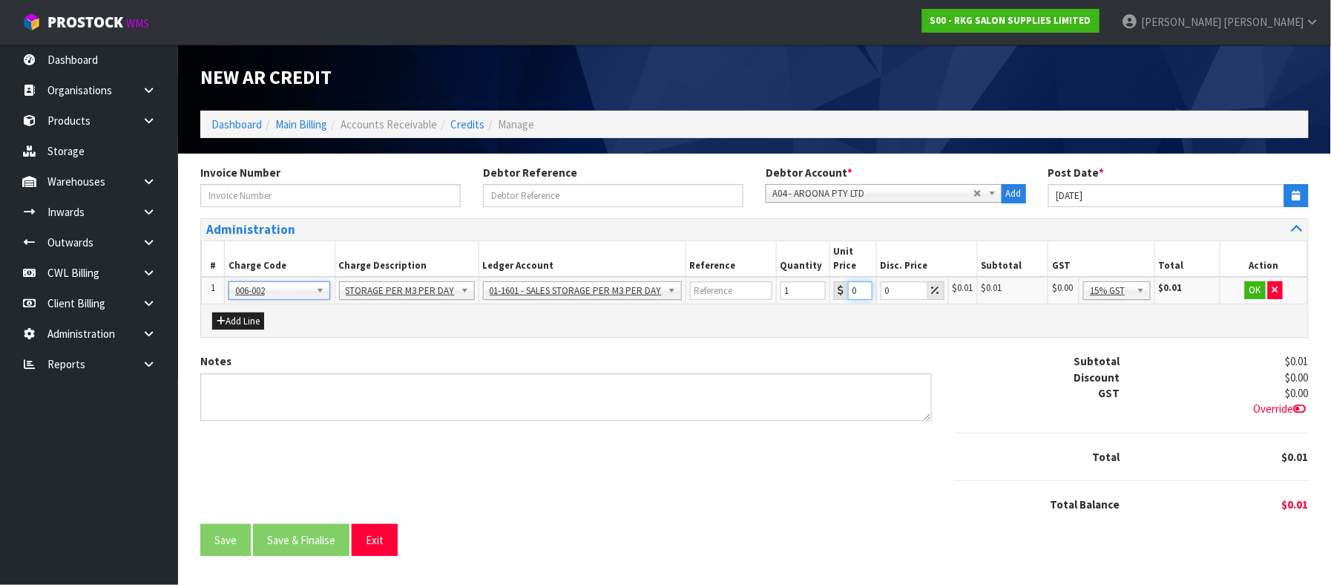
click at [853, 291] on input "0.01" at bounding box center [860, 290] width 24 height 19
type input "0770.71"
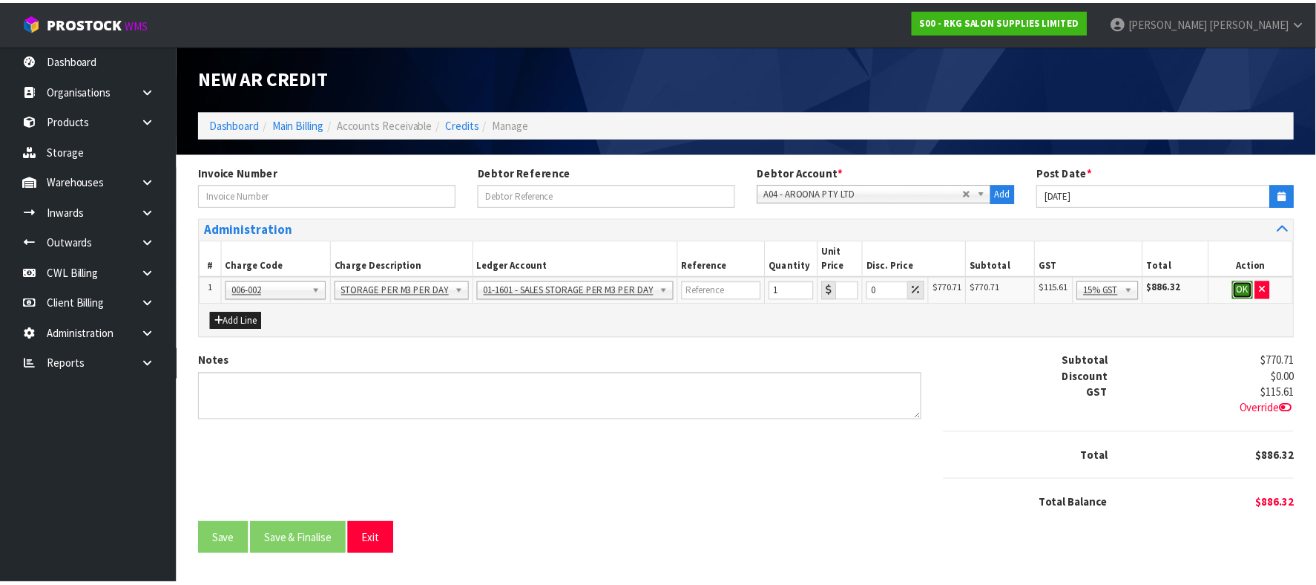
scroll to position [0, 0]
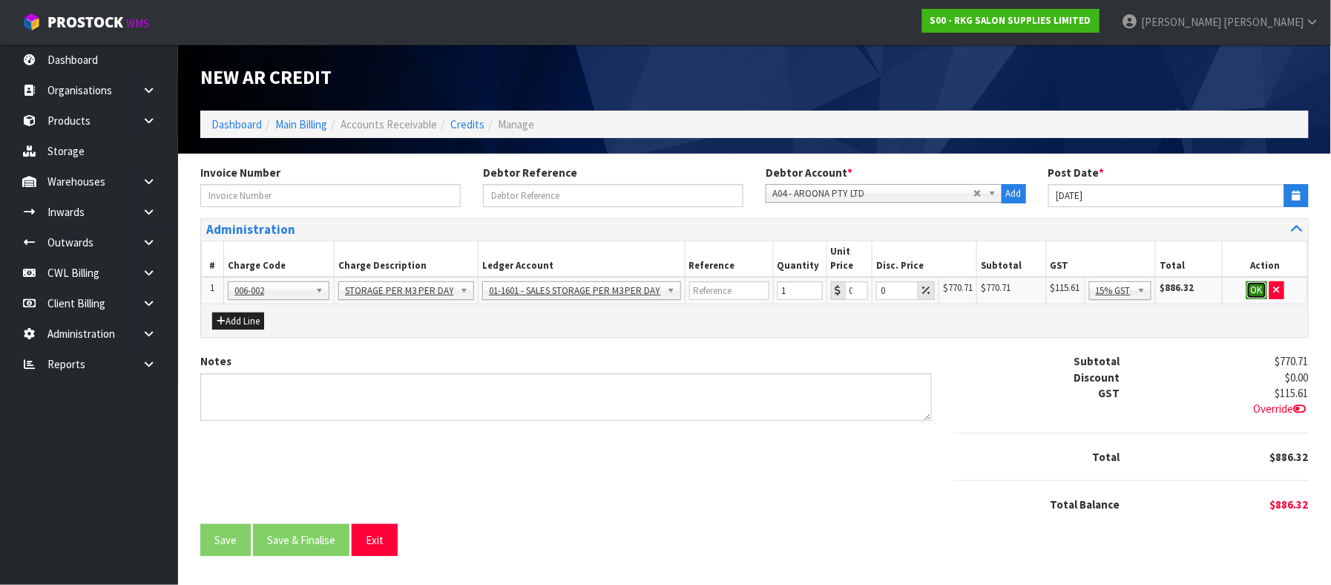
click at [1254, 289] on button "OK" at bounding box center [1257, 290] width 21 height 18
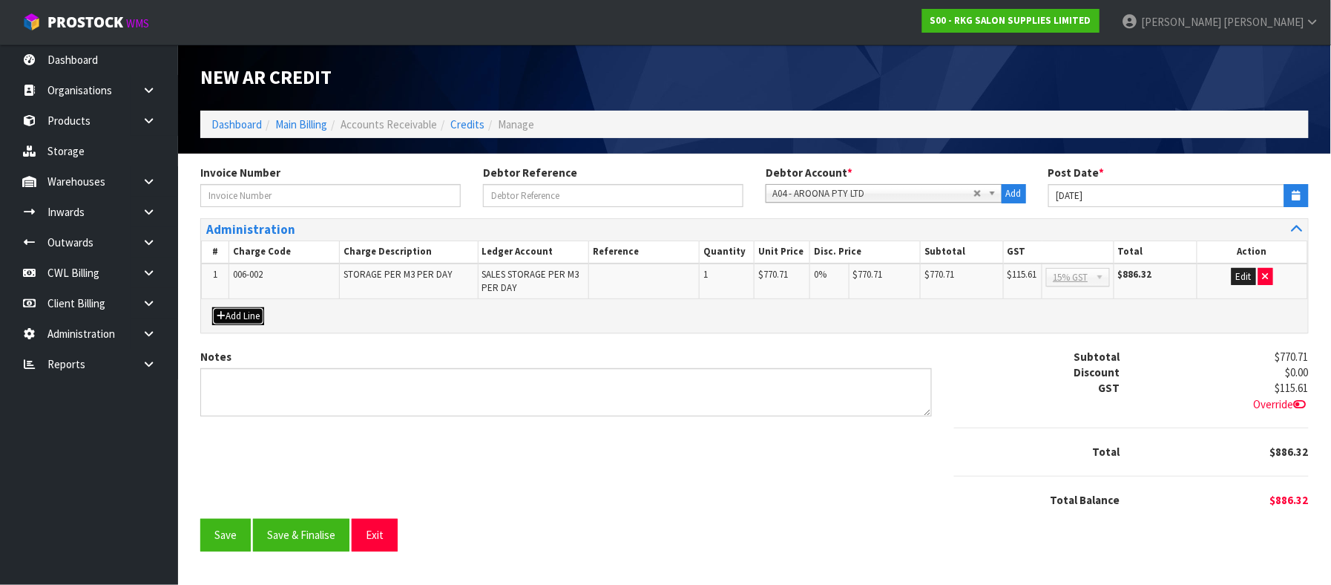
click at [245, 321] on button "Add Line" at bounding box center [238, 316] width 52 height 18
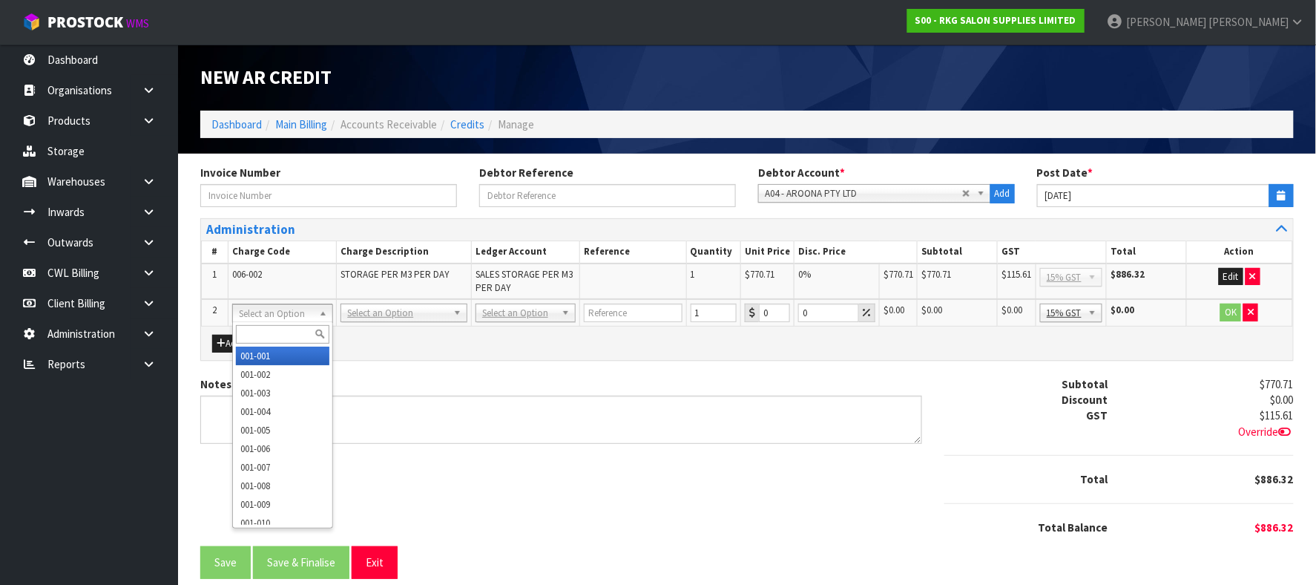
click at [245, 328] on input "text" at bounding box center [282, 334] width 93 height 19
type input "006-002"
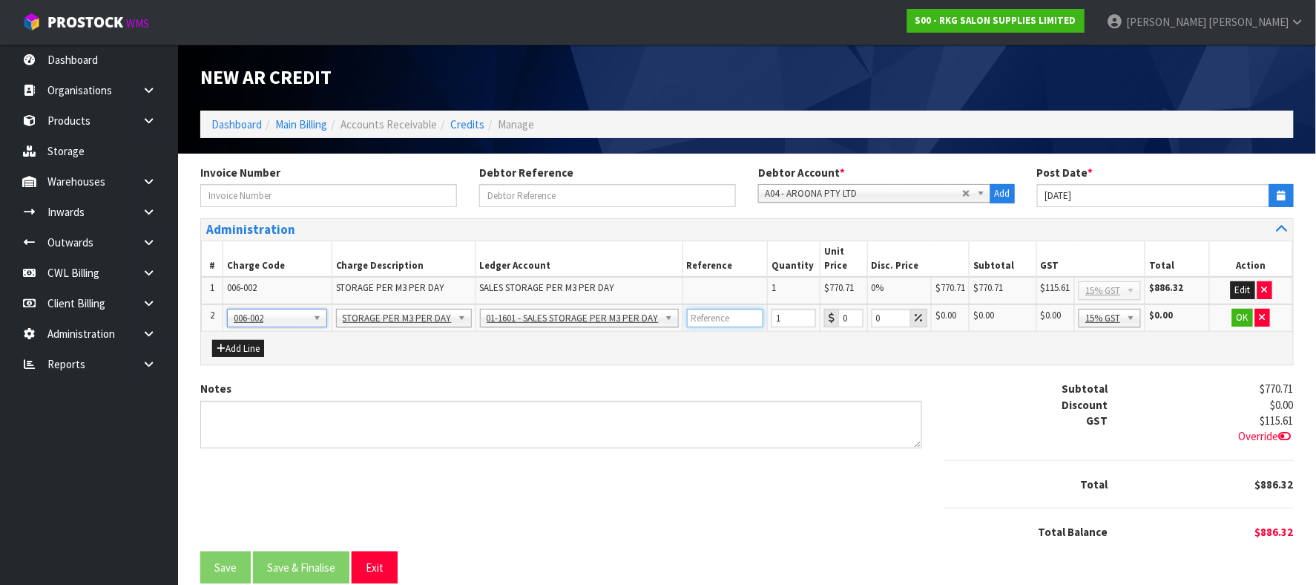
click at [712, 319] on input "text" at bounding box center [725, 318] width 77 height 19
type input "RATE @ $0.47"
type input "-369.63"
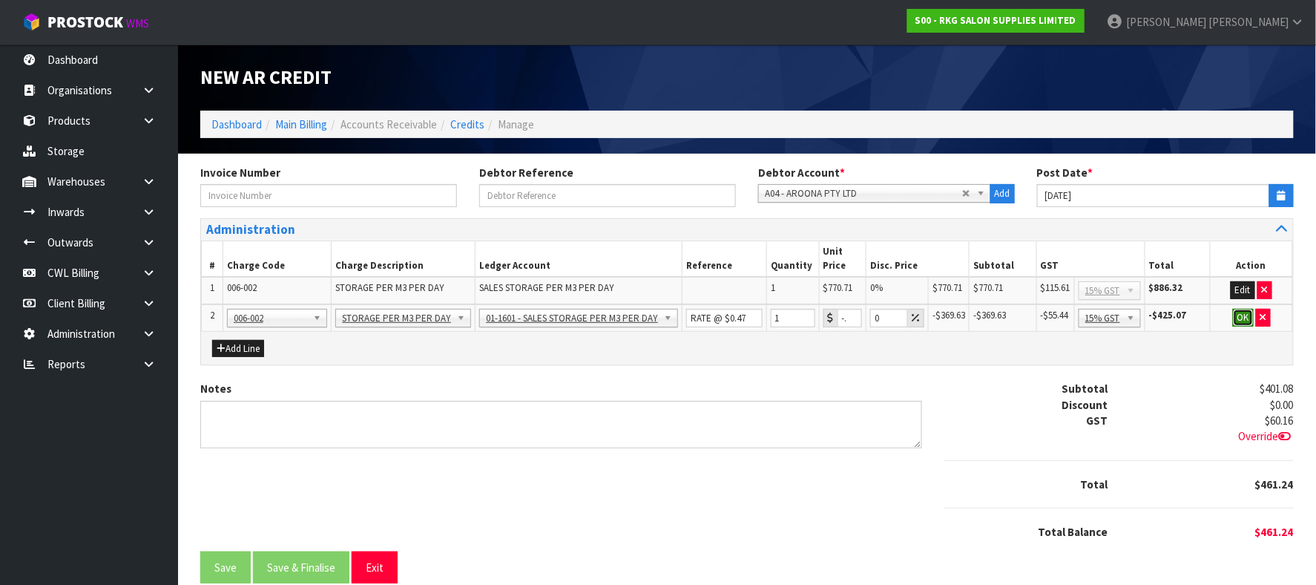
click at [1238, 315] on button "OK" at bounding box center [1243, 318] width 21 height 18
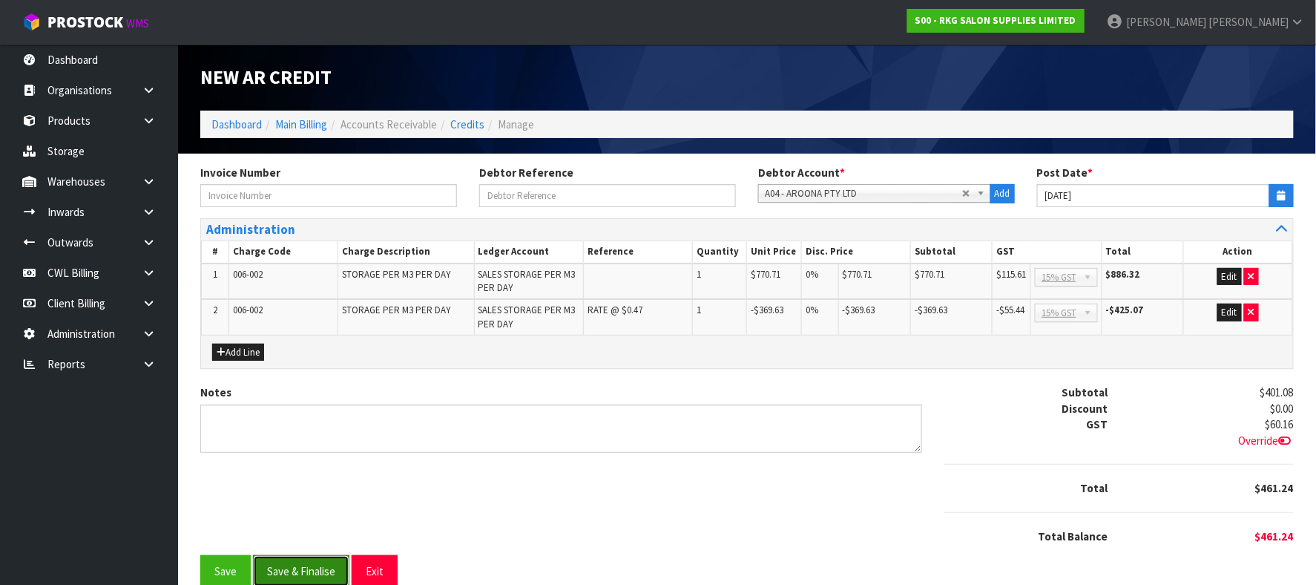
click at [313, 570] on button "Save & Finalise" at bounding box center [301, 571] width 96 height 32
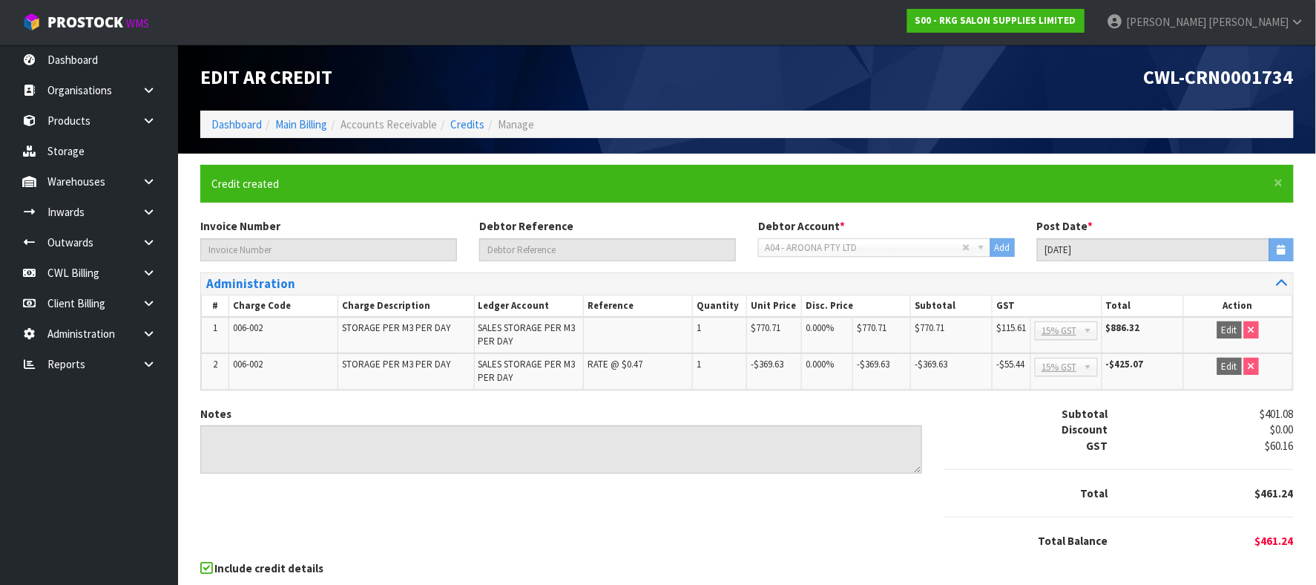
scroll to position [61, 0]
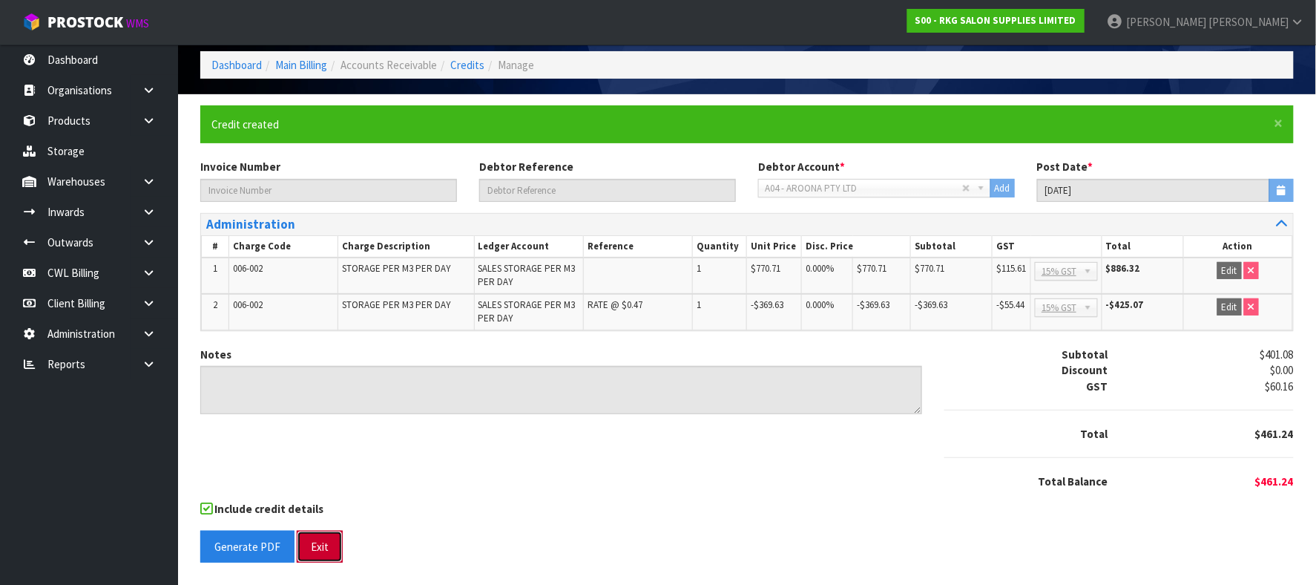
click at [307, 545] on button "Exit" at bounding box center [320, 547] width 46 height 32
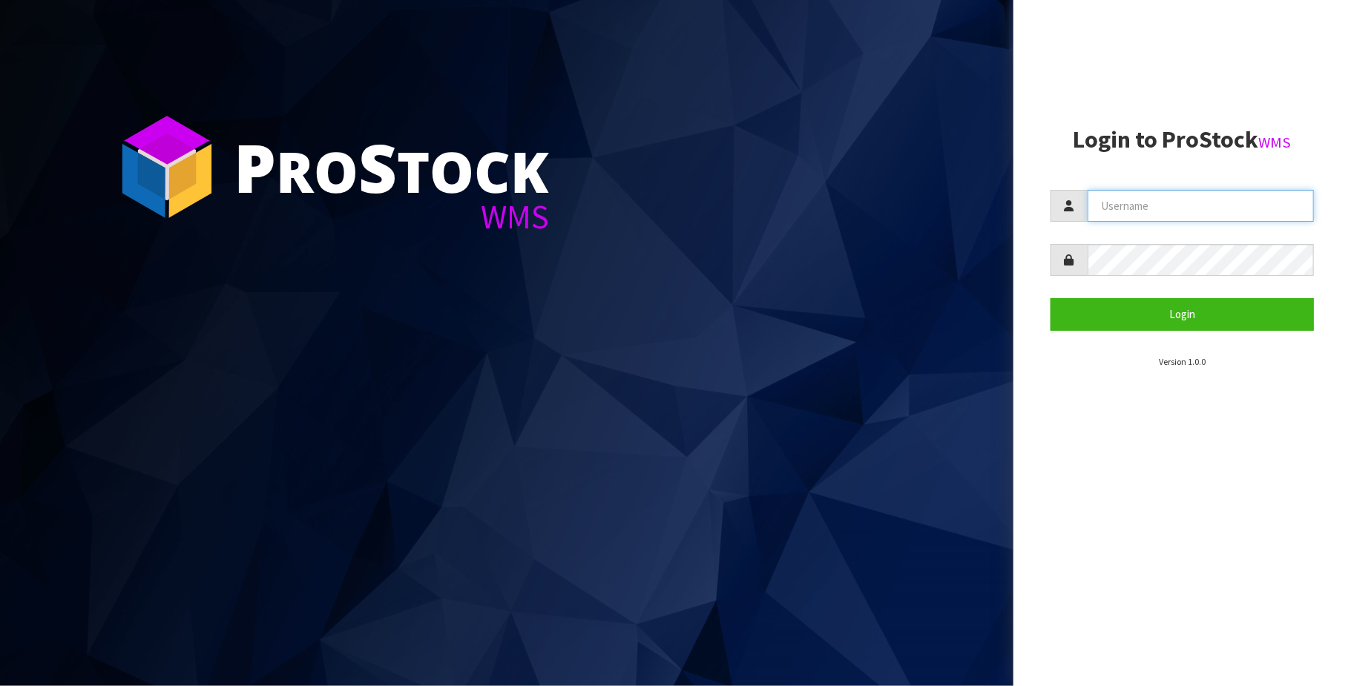
click at [1173, 200] on input "text" at bounding box center [1201, 206] width 226 height 32
type input "[PERSON_NAME][EMAIL_ADDRESS][DOMAIN_NAME]"
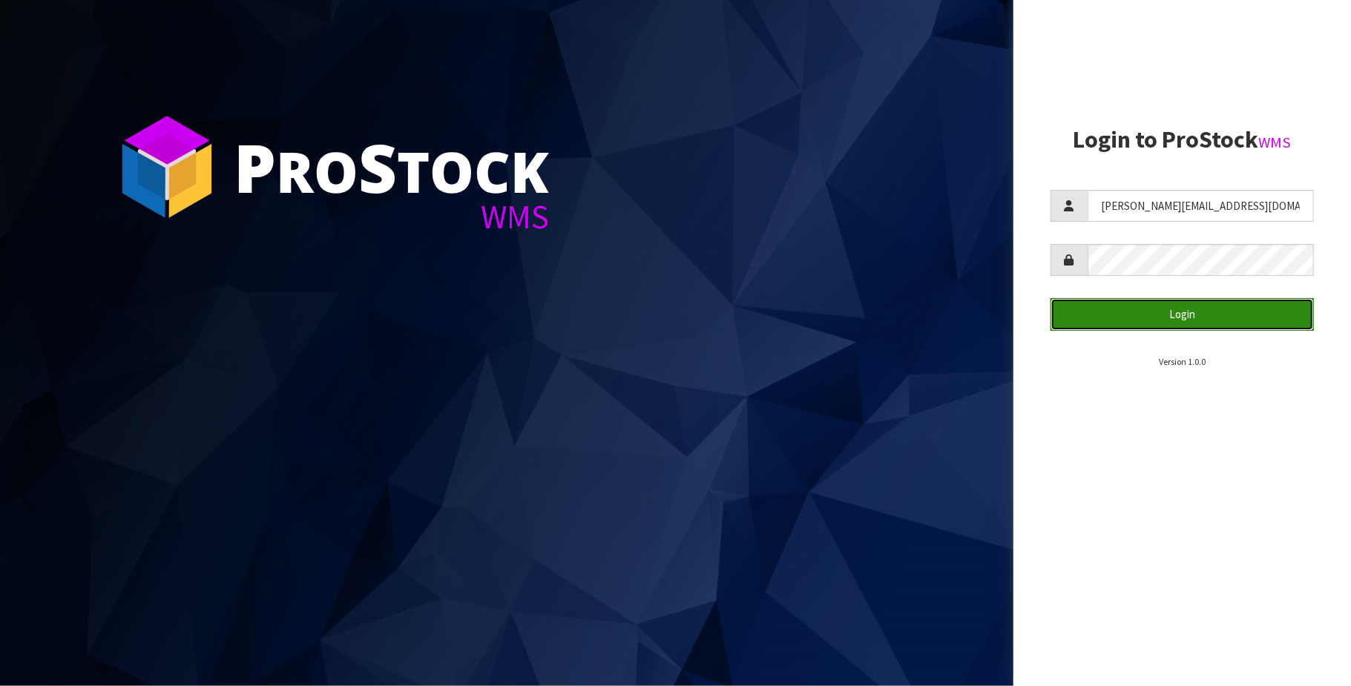
click at [1169, 321] on button "Login" at bounding box center [1182, 314] width 263 height 32
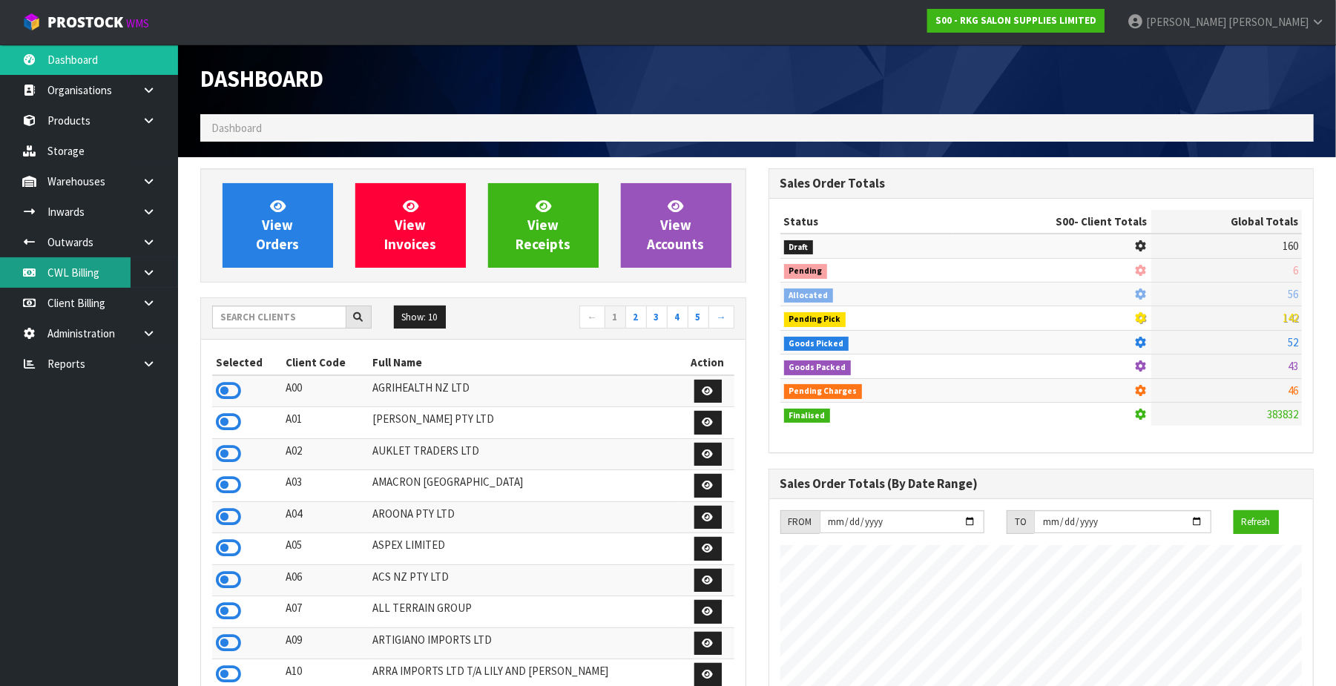
scroll to position [1129, 568]
click at [59, 274] on link "CWL Billing" at bounding box center [89, 272] width 178 height 30
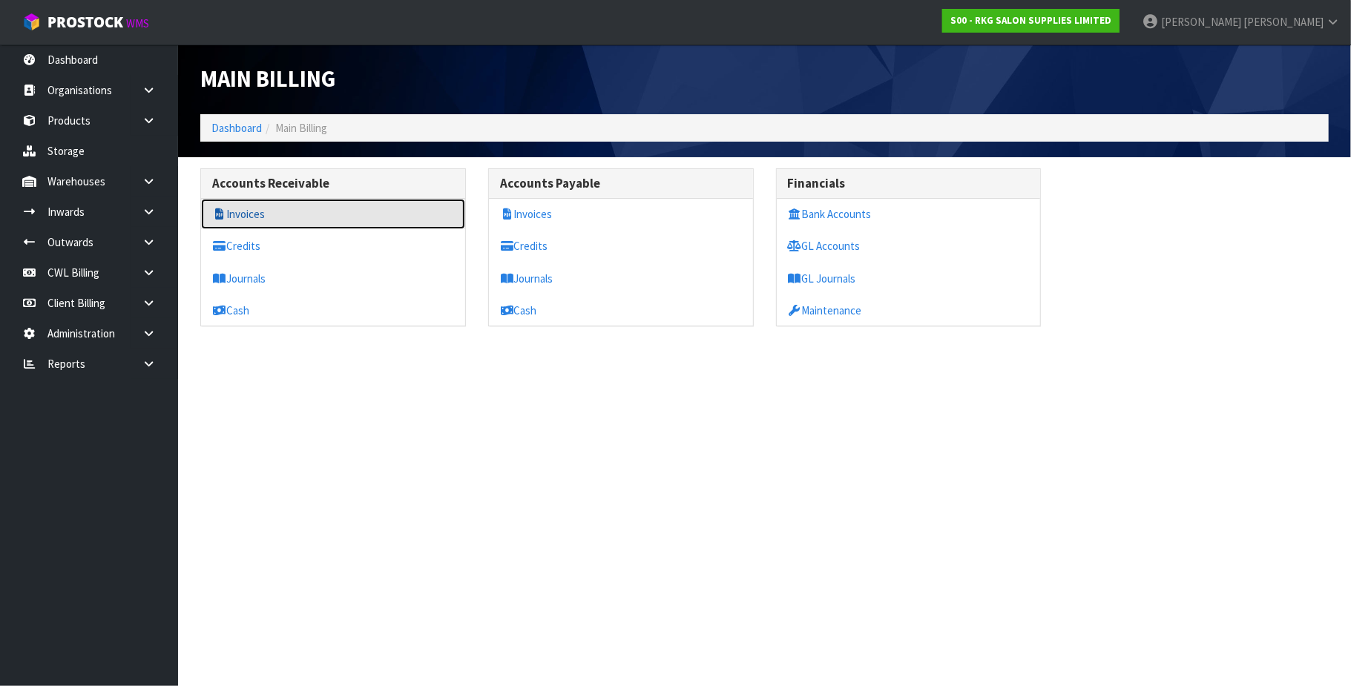
click at [285, 215] on link "Invoices" at bounding box center [333, 214] width 264 height 30
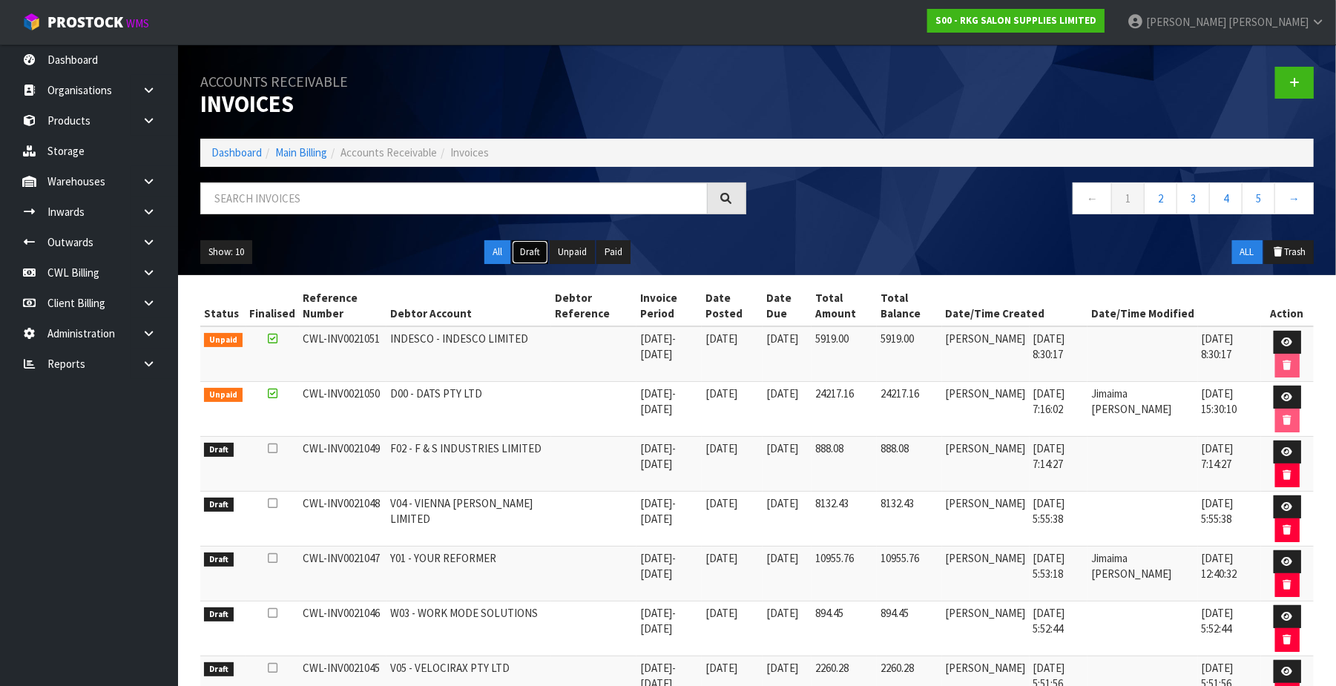
click at [534, 251] on button "Draft" at bounding box center [530, 252] width 36 height 24
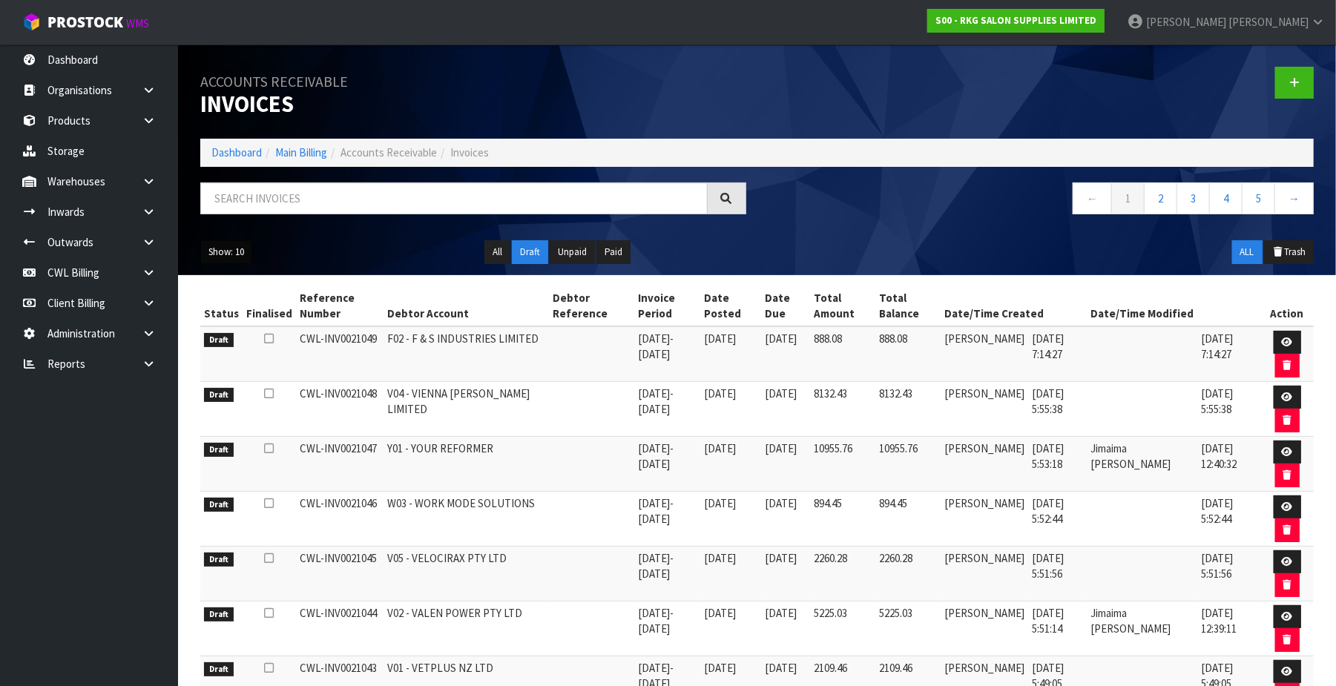
click at [220, 254] on button "Show: 10" at bounding box center [226, 252] width 52 height 24
click at [253, 342] on link "50" at bounding box center [259, 341] width 117 height 20
